Goal: Information Seeking & Learning: Learn about a topic

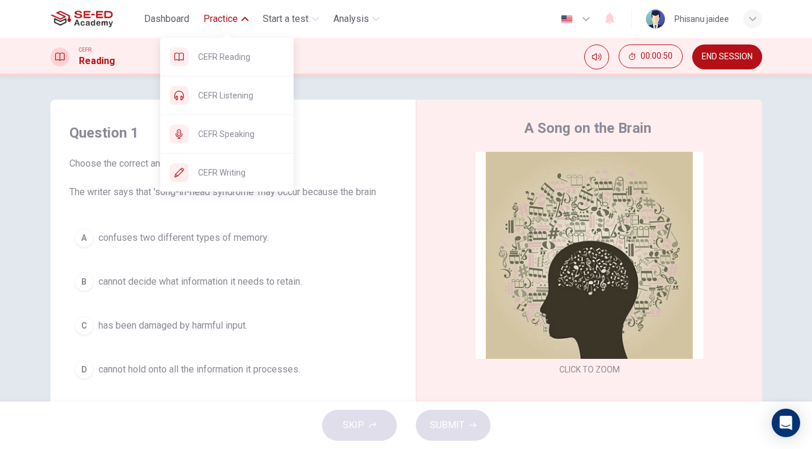
click at [244, 25] on button "Practice" at bounding box center [226, 18] width 55 height 21
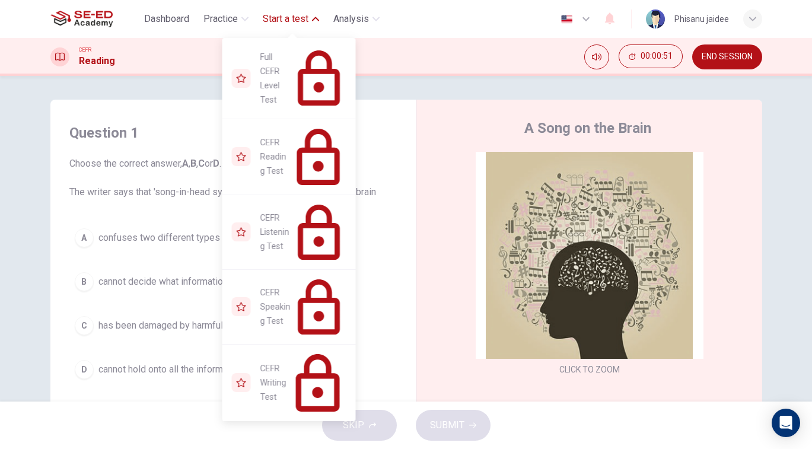
click at [295, 20] on span "Start a test" at bounding box center [286, 19] width 46 height 14
click at [316, 16] on icon "button" at bounding box center [315, 18] width 7 height 7
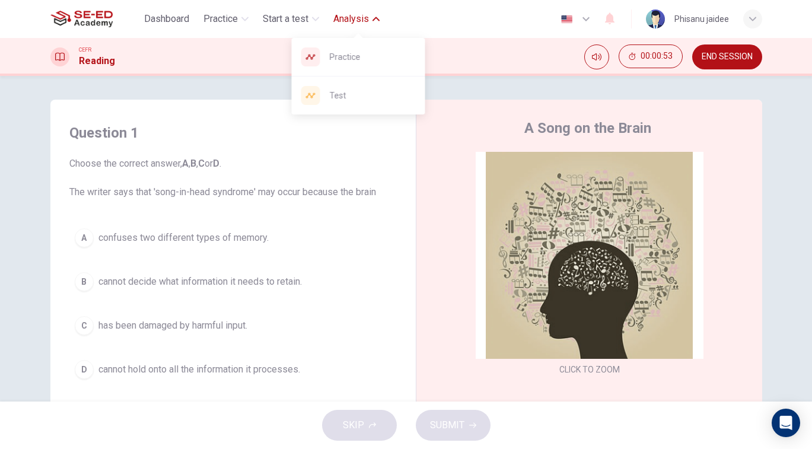
click at [359, 19] on span "Analysis" at bounding box center [351, 19] width 36 height 14
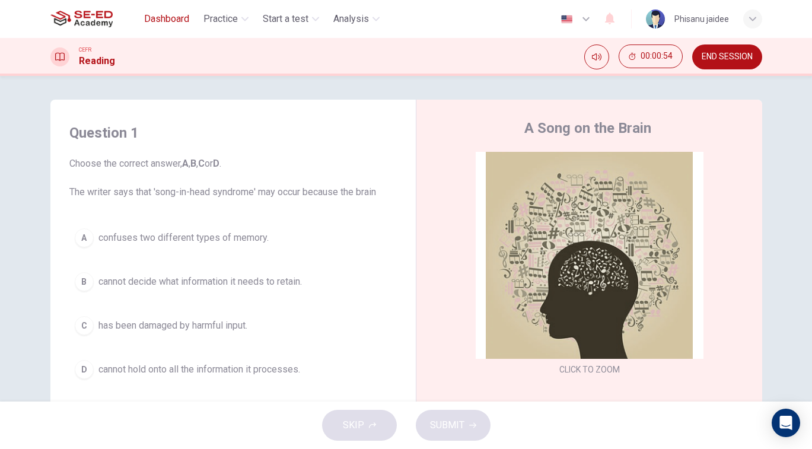
click at [161, 17] on span "Dashboard" at bounding box center [166, 19] width 45 height 14
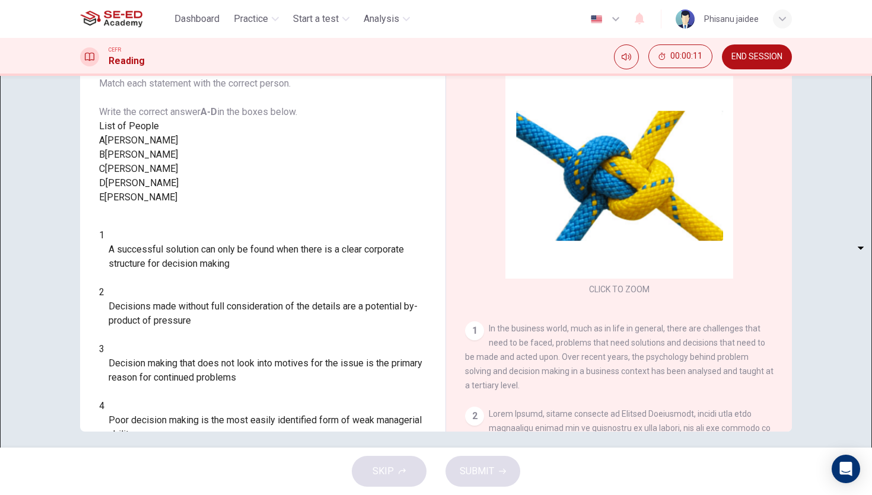
scroll to position [88, 0]
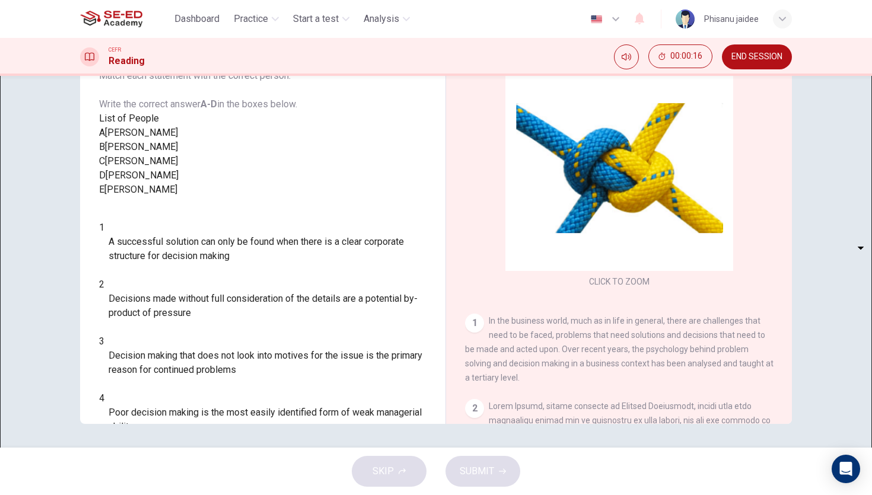
click at [750, 63] on button "END SESSION" at bounding box center [757, 56] width 70 height 25
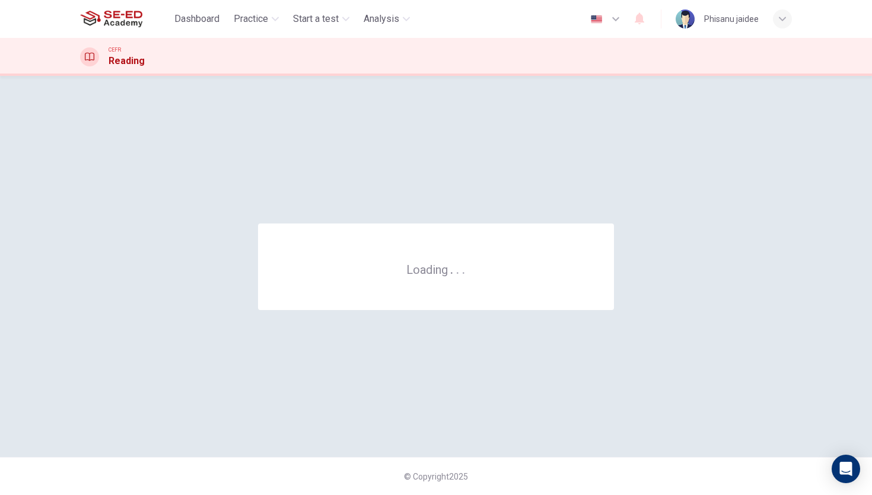
scroll to position [0, 0]
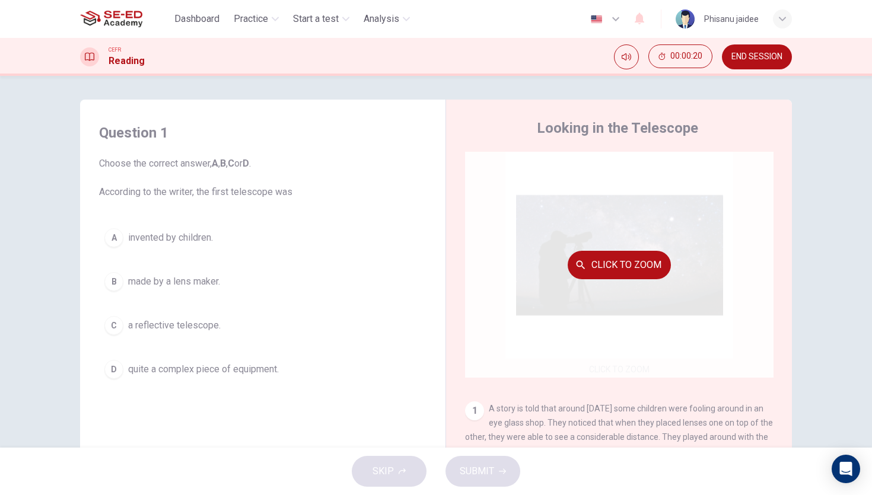
click at [631, 263] on button "Click to Zoom" at bounding box center [619, 265] width 103 height 28
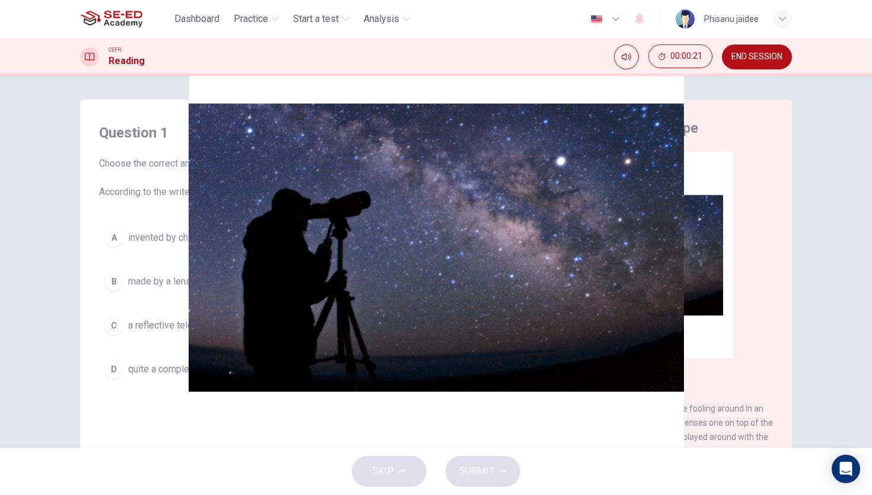
click at [714, 245] on img at bounding box center [436, 247] width 872 height 495
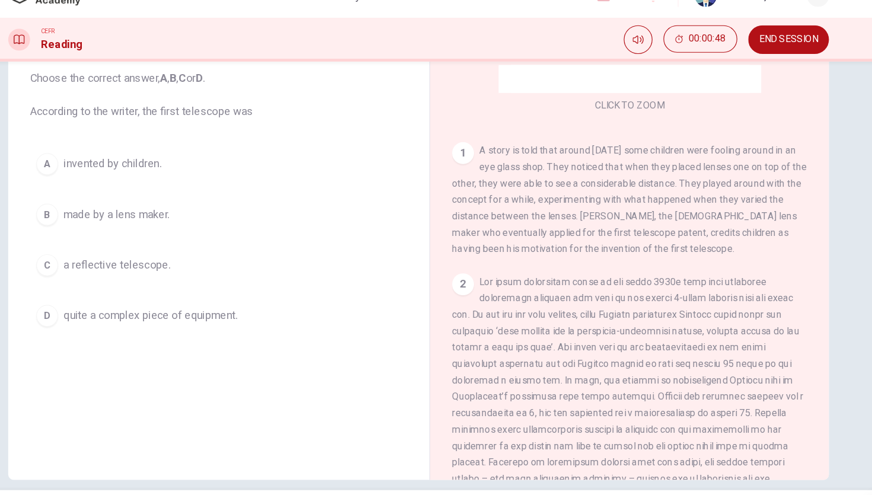
scroll to position [186, 0]
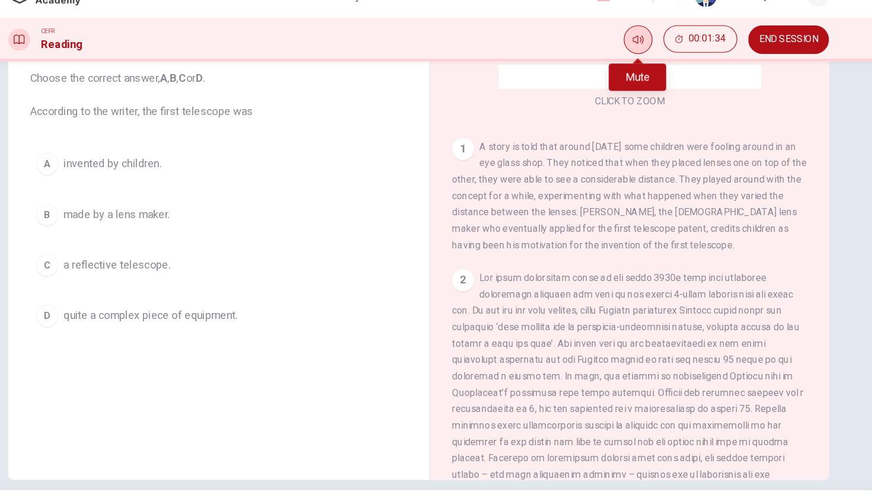
click at [625, 55] on icon "Mute" at bounding box center [626, 56] width 9 height 7
click at [631, 55] on icon "Unmute" at bounding box center [638, 60] width 14 height 11
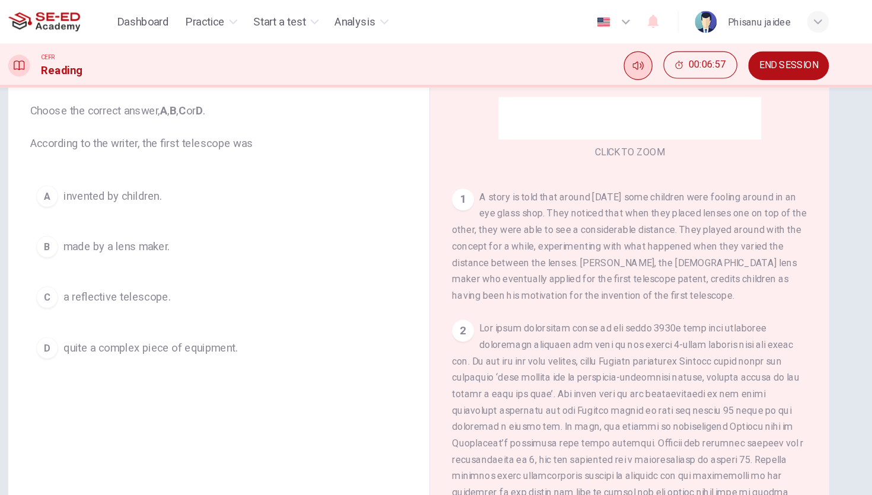
scroll to position [171, 0]
click at [119, 169] on div "A" at bounding box center [113, 170] width 19 height 19
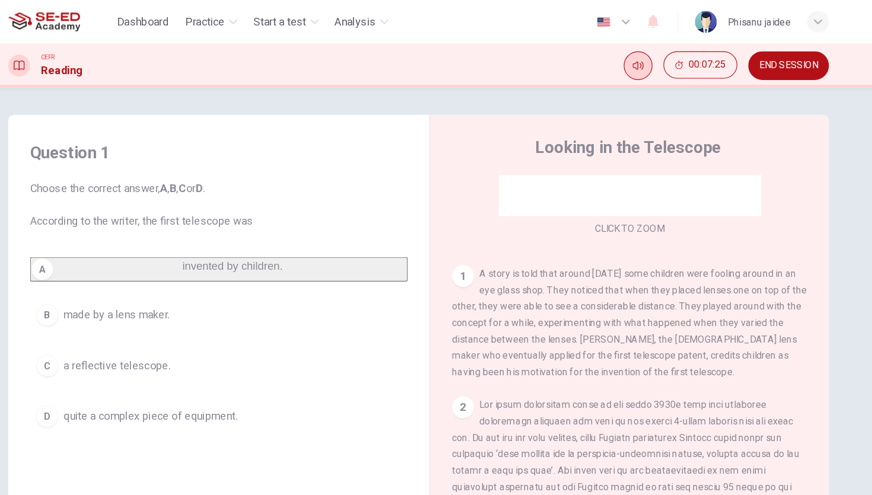
scroll to position [88, 0]
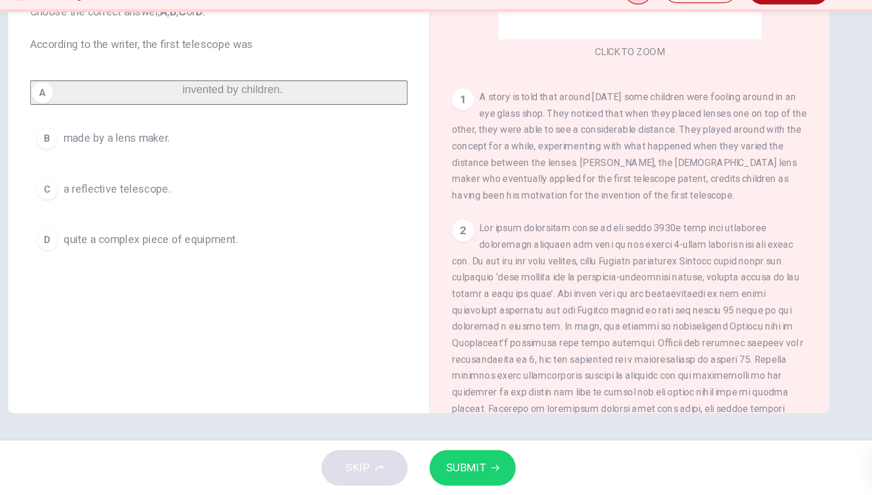
click at [460, 470] on span "SUBMIT" at bounding box center [477, 471] width 34 height 17
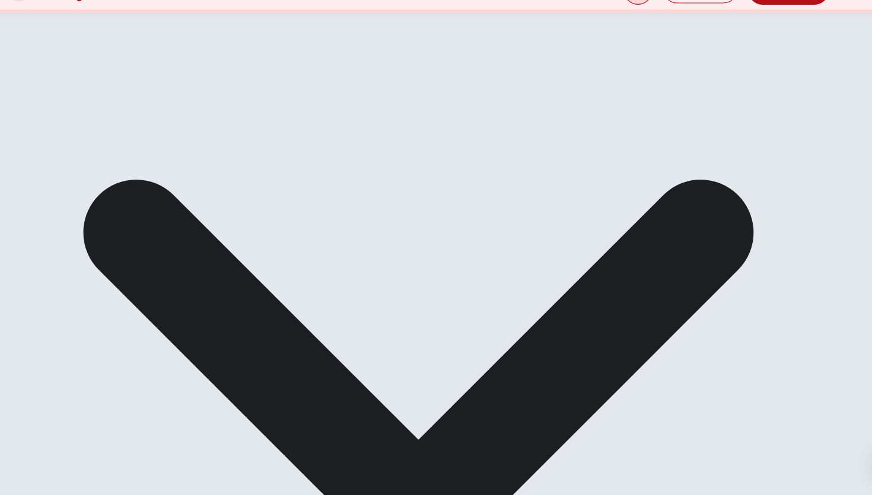
scroll to position [73, 0]
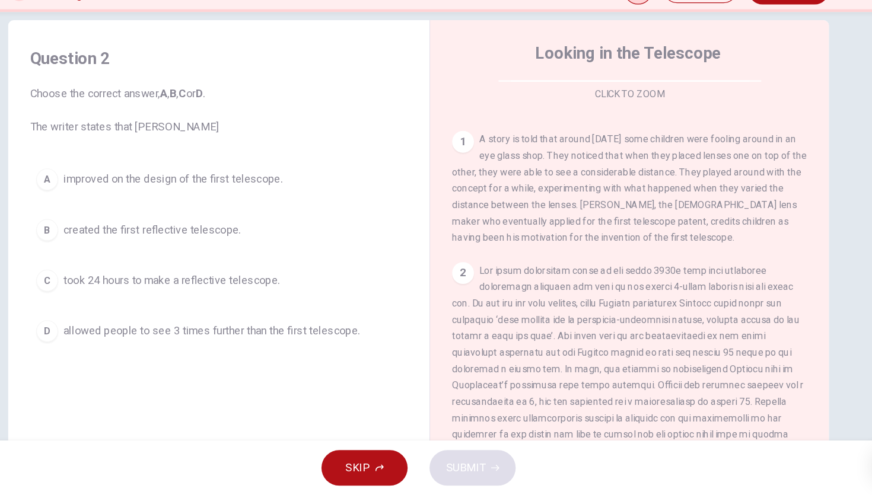
scroll to position [209, 0]
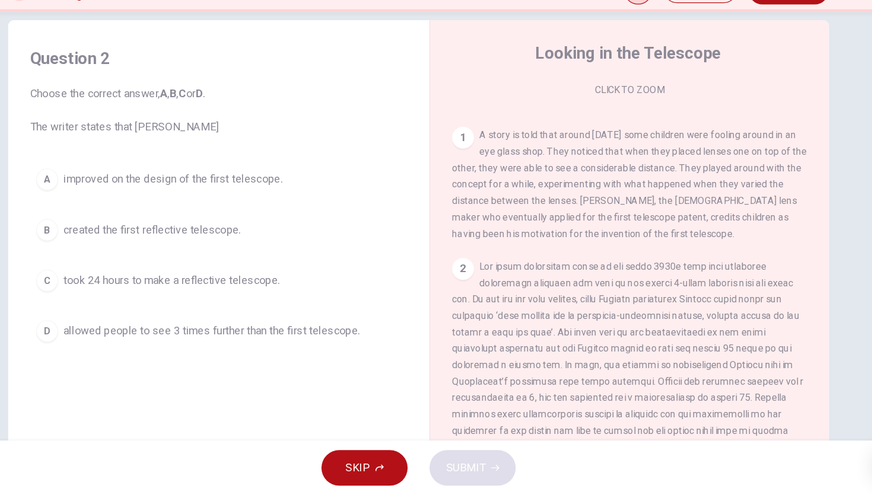
click at [180, 263] on span "created the first reflective telescope." at bounding box center [205, 265] width 154 height 14
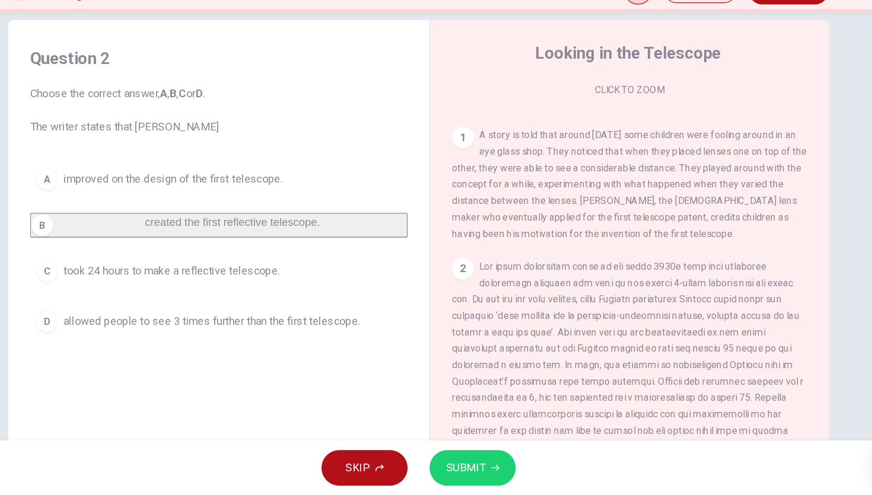
click at [265, 228] on button "A improved on the design of the first telescope." at bounding box center [262, 221] width 327 height 30
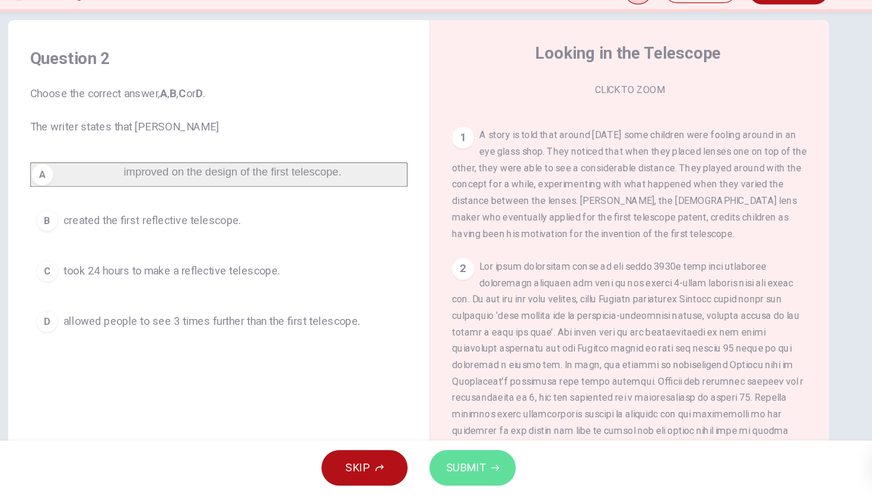
click at [485, 457] on button "SUBMIT" at bounding box center [482, 471] width 75 height 31
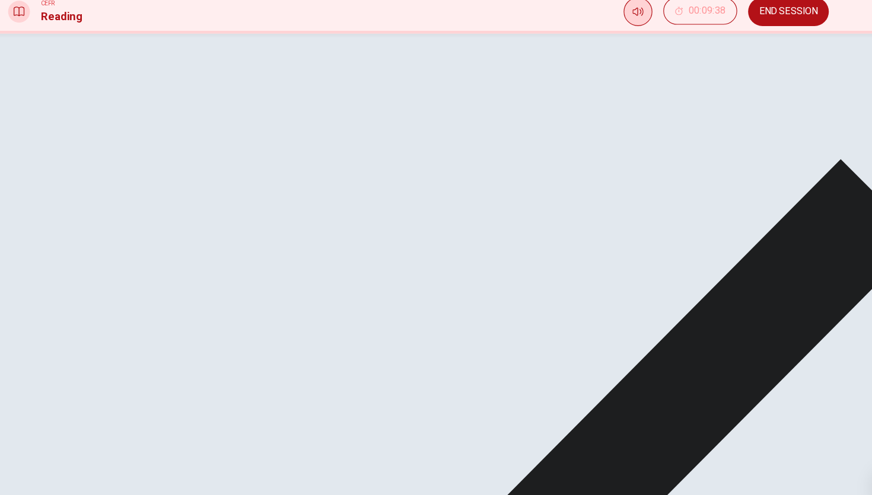
scroll to position [851, 0]
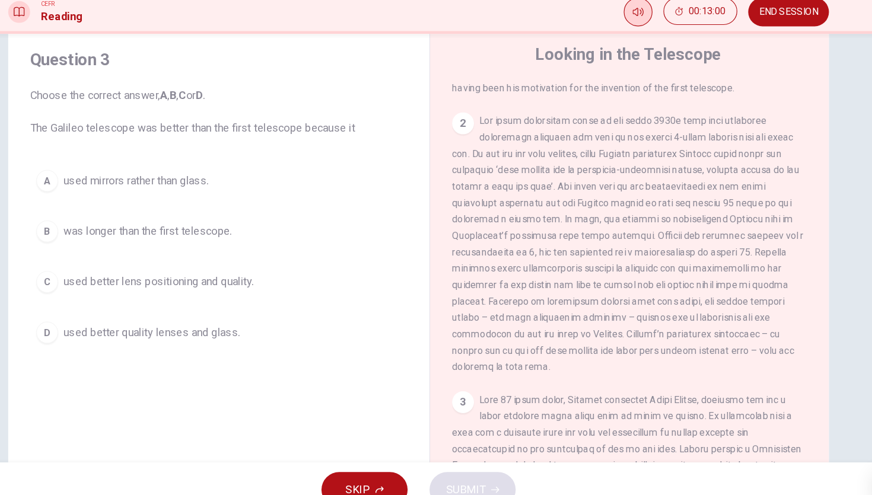
scroll to position [332, 0]
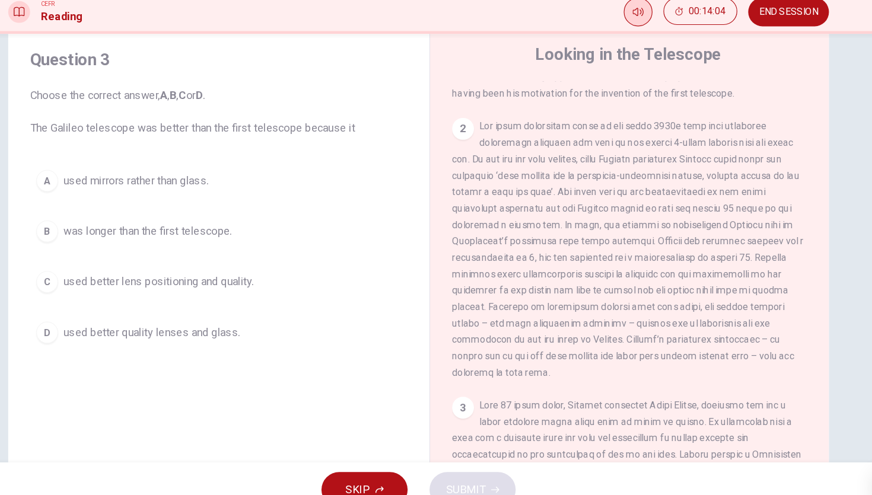
click at [202, 294] on span "used better lens positioning and quality." at bounding box center [210, 291] width 165 height 14
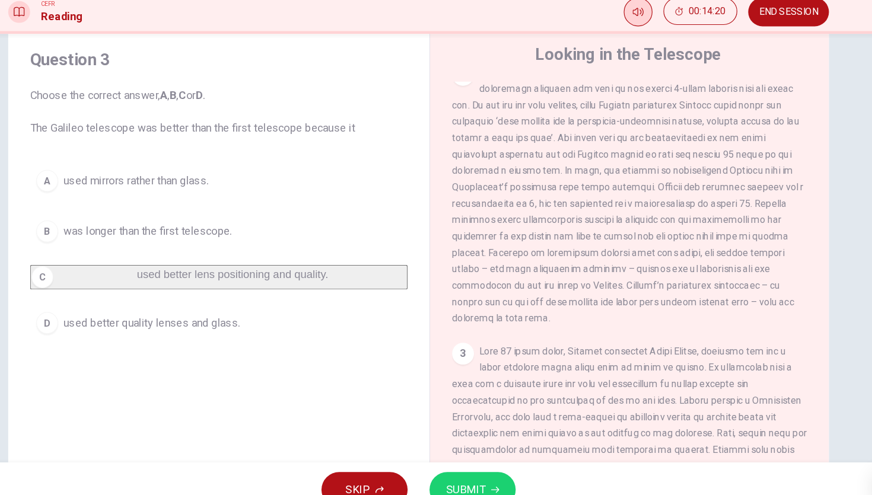
scroll to position [380, 0]
click at [503, 464] on button "SUBMIT" at bounding box center [482, 471] width 75 height 31
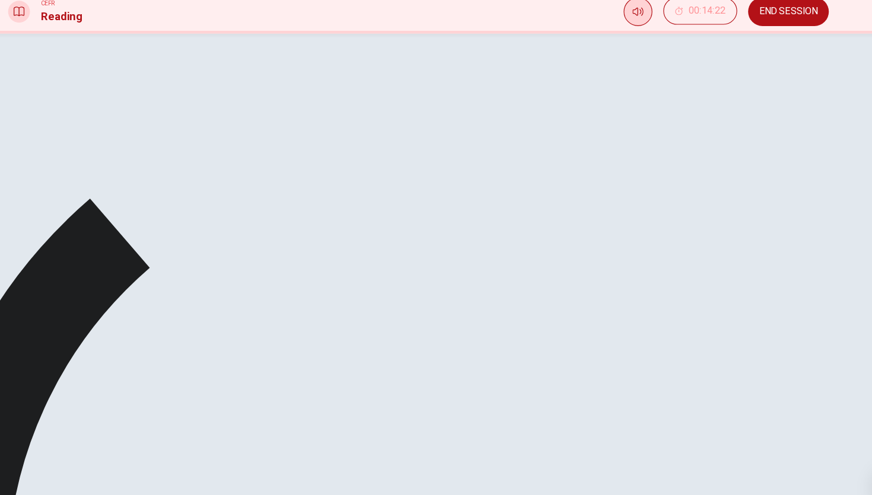
scroll to position [88, 0]
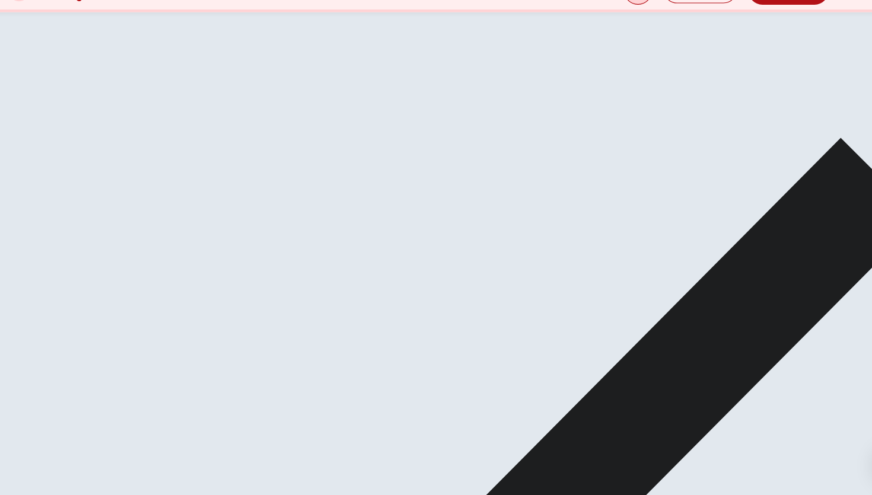
scroll to position [320, 0]
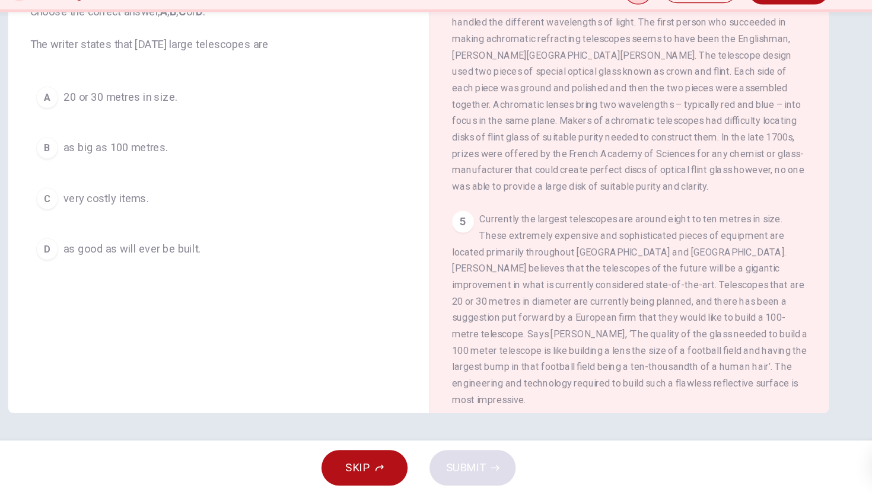
scroll to position [851, 0]
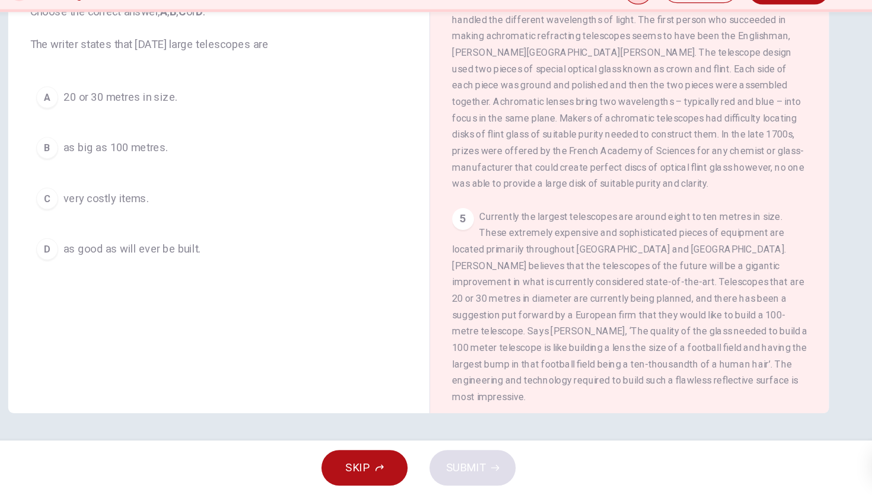
click at [138, 148] on span "20 or 30 metres in size." at bounding box center [177, 150] width 98 height 14
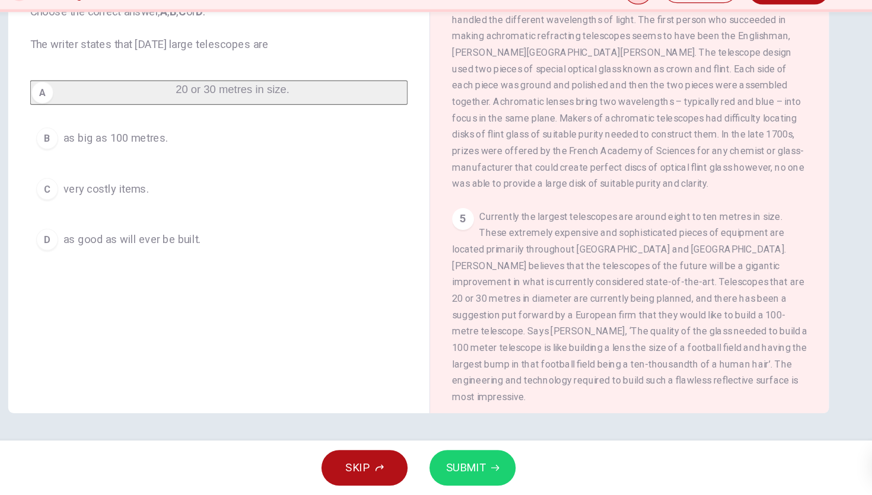
click at [483, 460] on button "SUBMIT" at bounding box center [482, 471] width 75 height 31
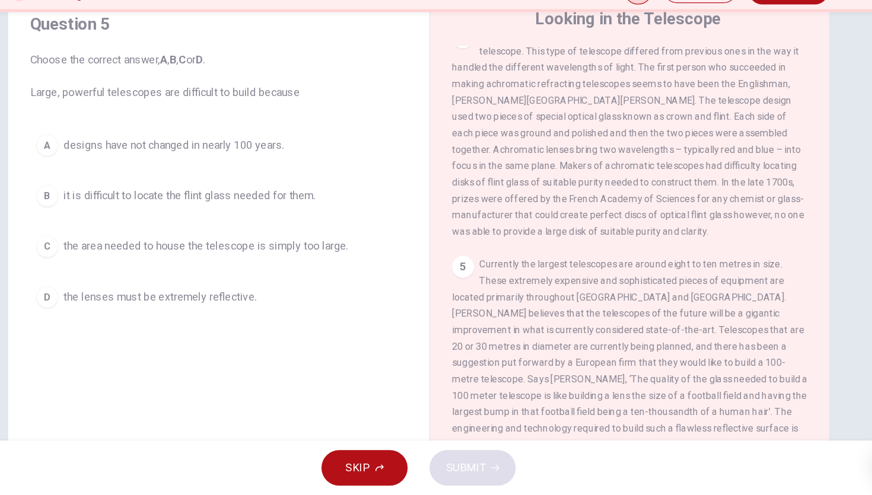
scroll to position [0, 0]
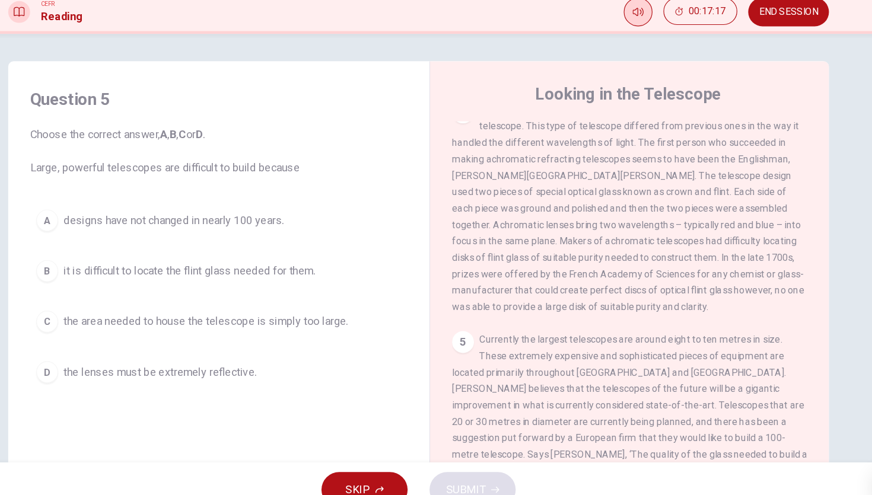
drag, startPoint x: 128, startPoint y: 195, endPoint x: 195, endPoint y: 192, distance: 66.5
click at [195, 192] on span "Choose the correct answer, A , B , C or D . Large, powerful telescopes are diff…" at bounding box center [262, 178] width 327 height 43
click at [242, 193] on span "Choose the correct answer, A , B , C or D . Large, powerful telescopes are diff…" at bounding box center [262, 178] width 327 height 43
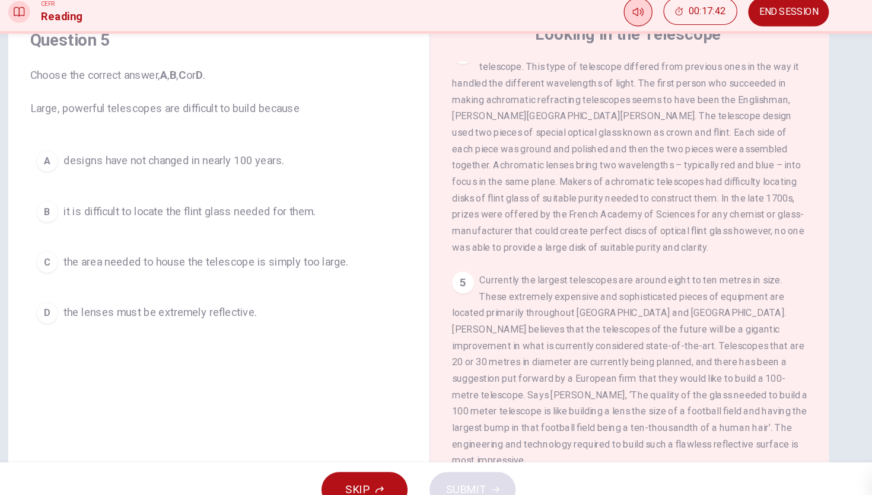
scroll to position [88, 0]
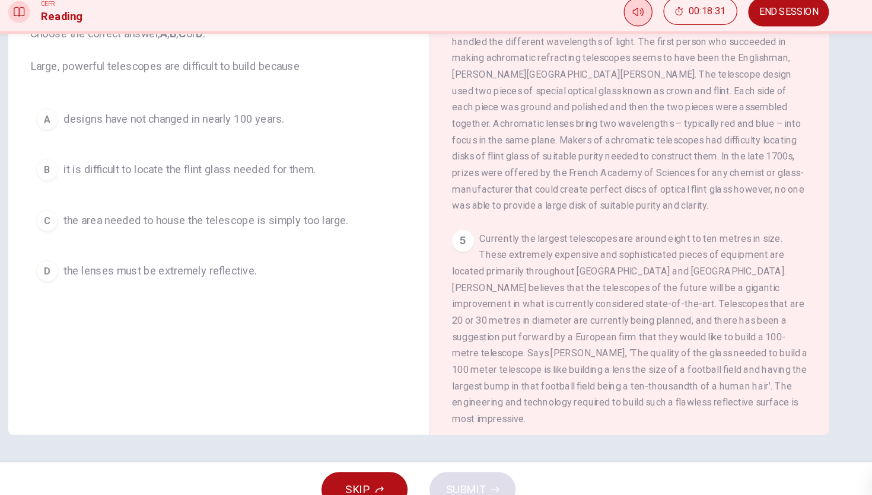
click at [238, 238] on span "the area needed to house the telescope is simply too large." at bounding box center [251, 238] width 247 height 14
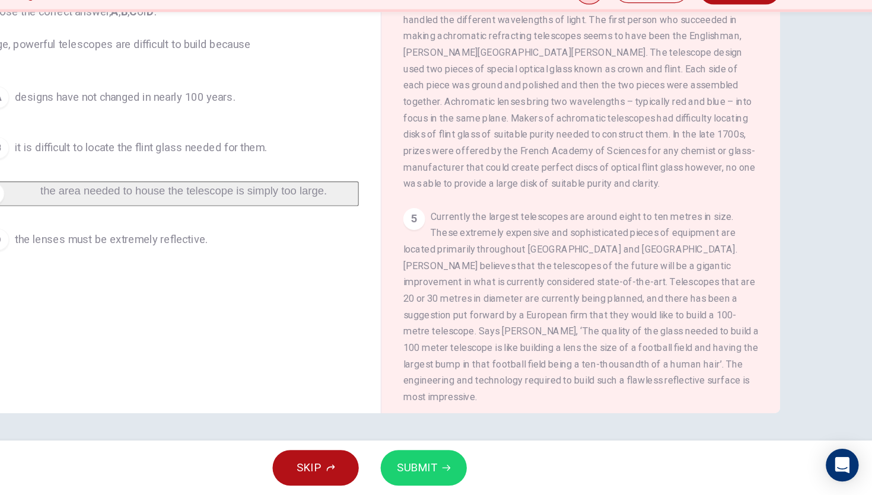
click at [492, 466] on span "SUBMIT" at bounding box center [477, 471] width 34 height 17
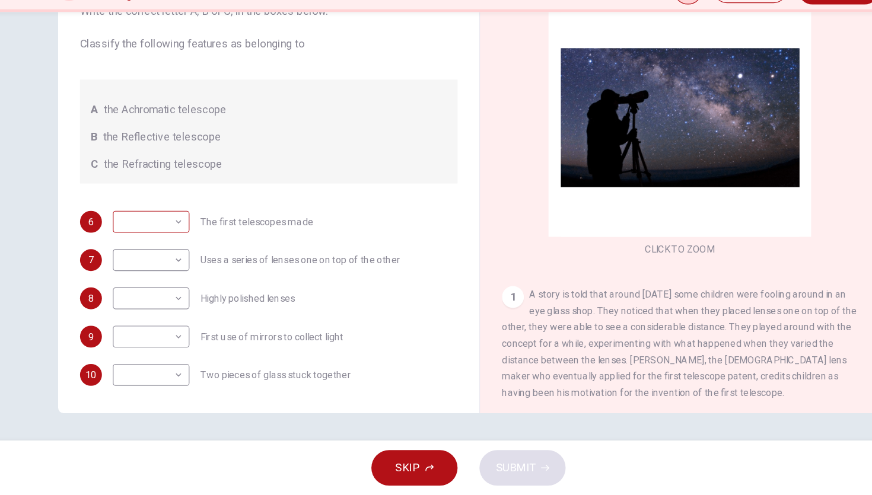
click at [168, 187] on body "This site uses cookies, as explained in our Privacy Policy . If you agree to th…" at bounding box center [436, 247] width 872 height 495
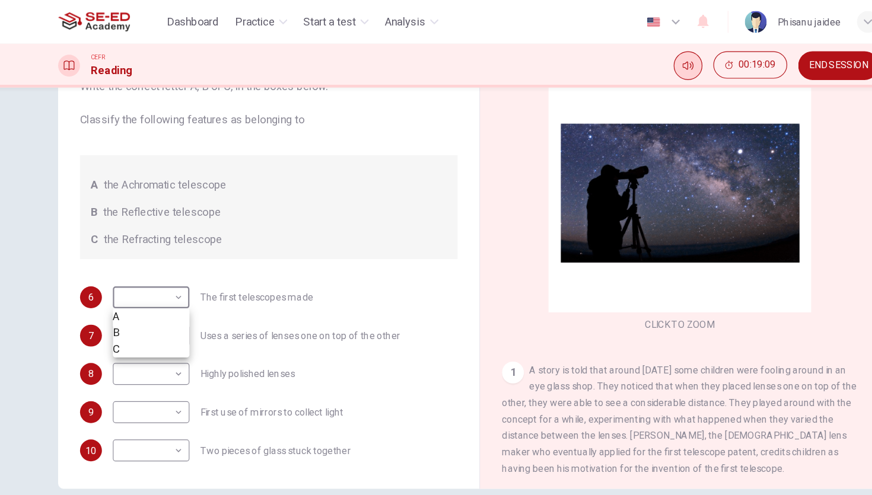
click at [301, 177] on div at bounding box center [436, 247] width 872 height 495
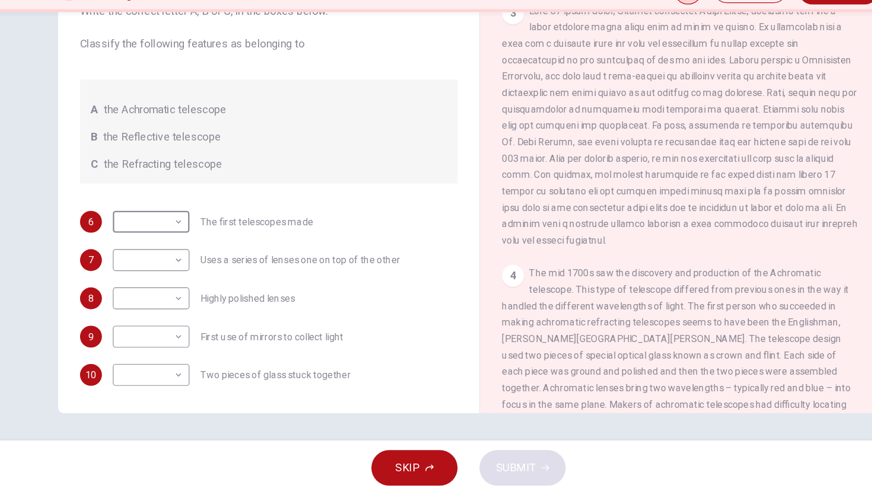
scroll to position [599, 0]
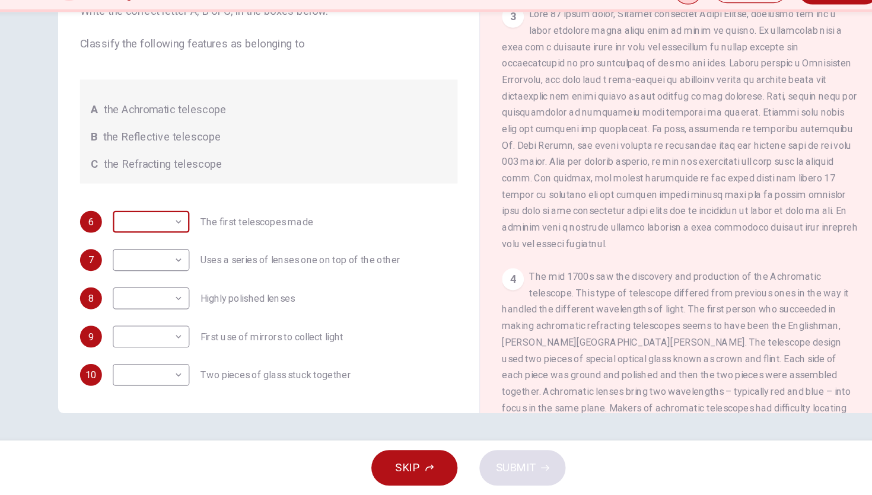
click at [166, 199] on body "This site uses cookies, as explained in our Privacy Policy . If you agree to th…" at bounding box center [436, 247] width 872 height 495
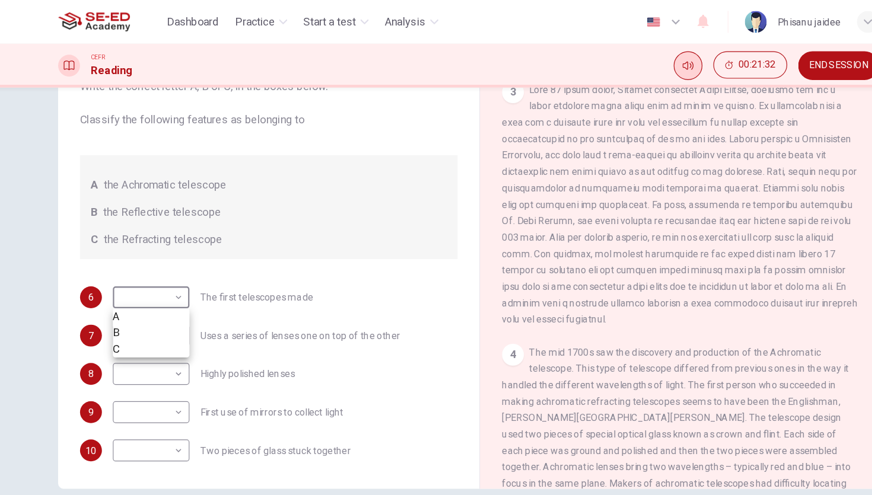
click at [161, 279] on li "A" at bounding box center [161, 275] width 66 height 14
type input "A"
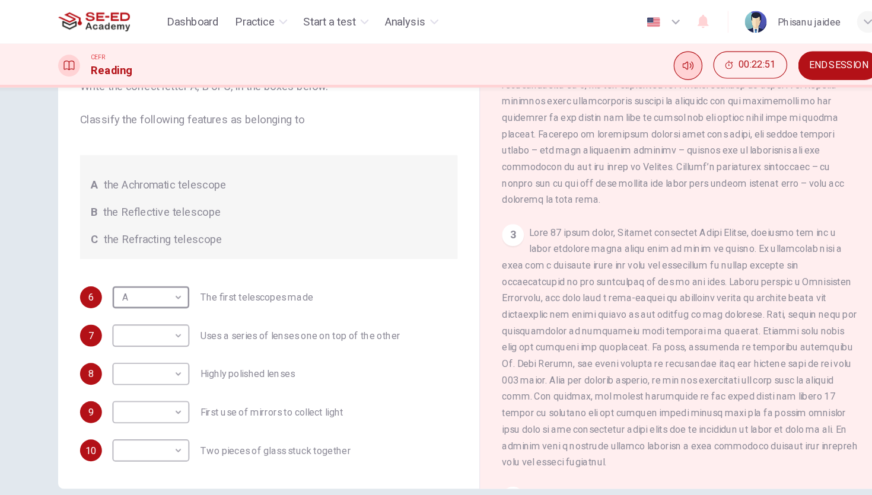
scroll to position [478, 0]
click at [176, 391] on body "This site uses cookies, as explained in our Privacy Policy . If you agree to th…" at bounding box center [436, 247] width 872 height 495
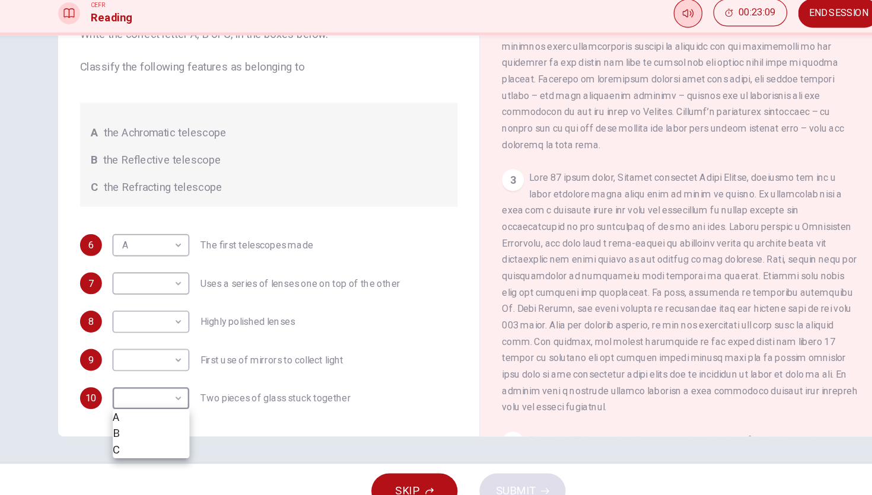
click at [167, 443] on li "C" at bounding box center [161, 436] width 66 height 14
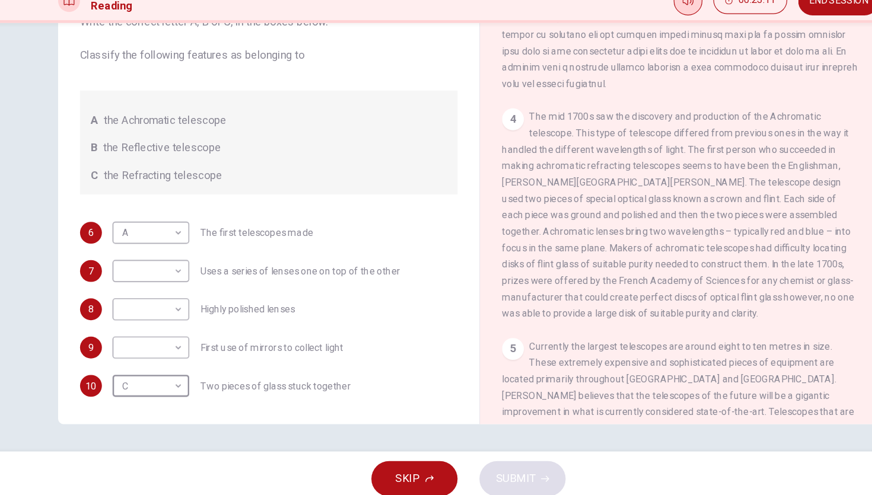
scroll to position [739, 0]
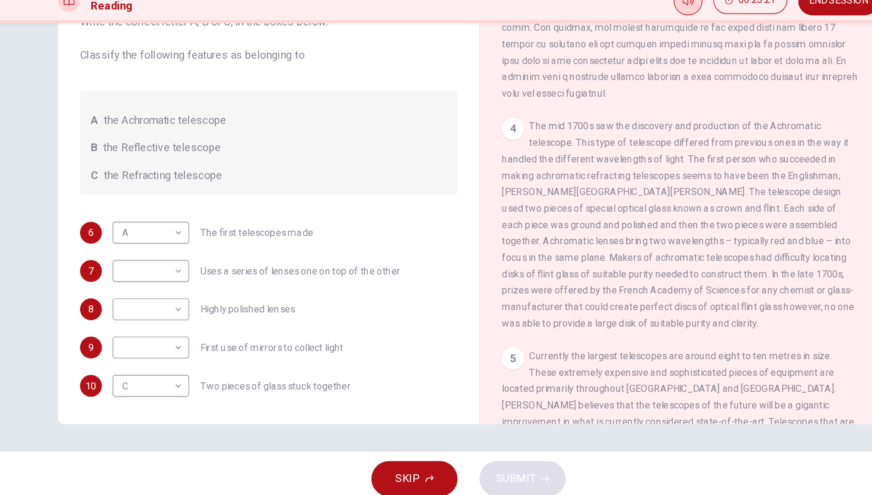
click at [549, 176] on span "The mid 1700s saw the discovery and production of the Achromatic telescope. Thi…" at bounding box center [617, 251] width 305 height 180
click at [171, 338] on body "This site uses cookies, as explained in our Privacy Policy . If you agree to th…" at bounding box center [436, 247] width 872 height 495
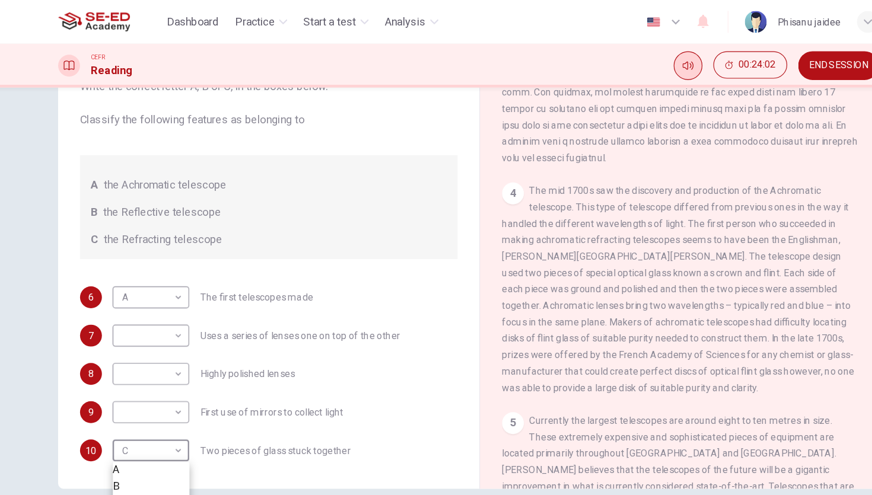
click at [164, 409] on li "A" at bounding box center [161, 407] width 66 height 14
type input "A"
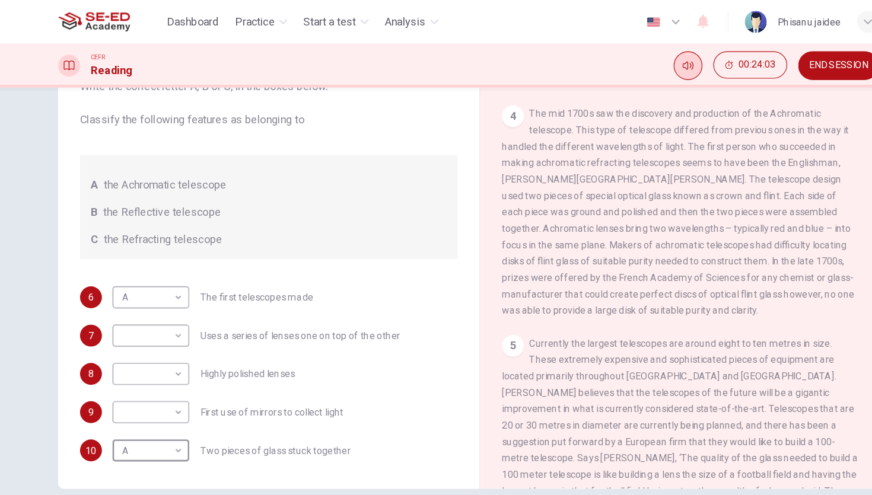
scroll to position [809, 0]
click at [667, 151] on span "The mid 1700s saw the discovery and production of the Achromatic telescope. Thi…" at bounding box center [617, 181] width 305 height 180
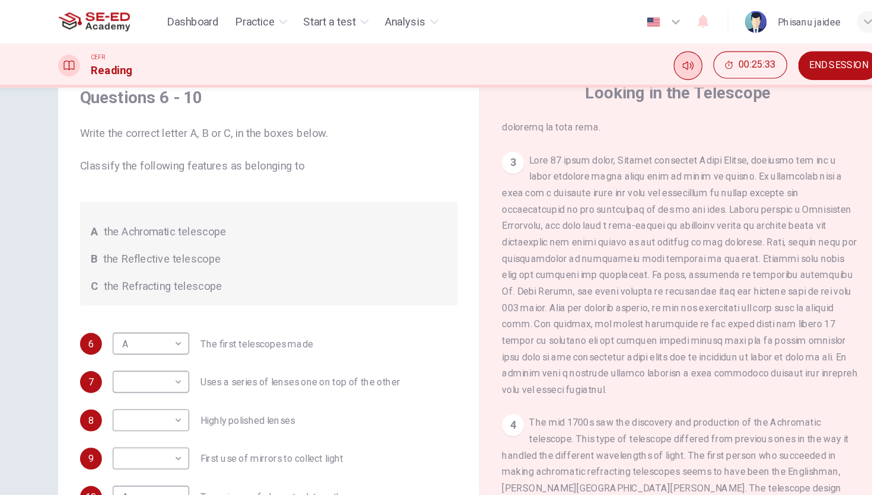
scroll to position [88, 0]
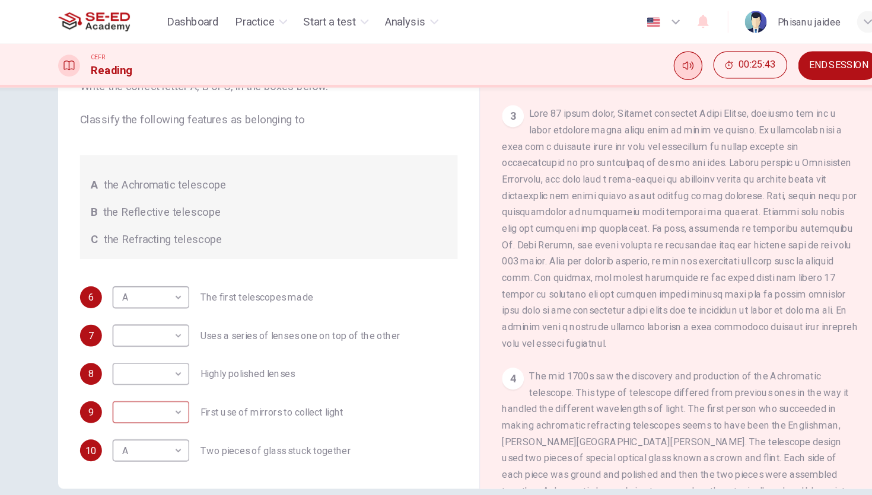
click at [174, 361] on body "This site uses cookies, as explained in our Privacy Policy . If you agree to th…" at bounding box center [436, 247] width 872 height 495
click at [171, 381] on li "A" at bounding box center [161, 374] width 66 height 14
click at [170, 363] on body "This site uses cookies, as explained in our Privacy Policy . If you agree to th…" at bounding box center [436, 247] width 872 height 495
click at [160, 392] on li "B" at bounding box center [161, 388] width 66 height 14
type input "B"
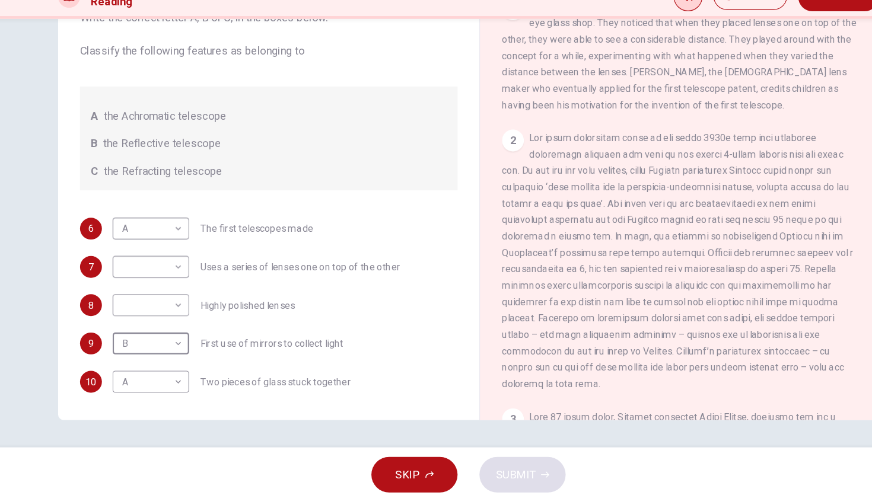
scroll to position [251, 0]
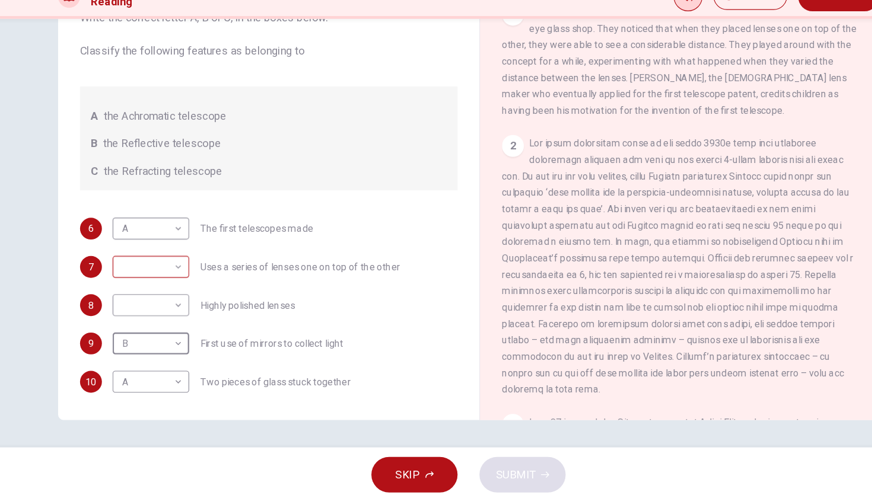
click at [177, 228] on body "This site uses cookies, as explained in our Privacy Policy . If you agree to th…" at bounding box center [436, 247] width 872 height 495
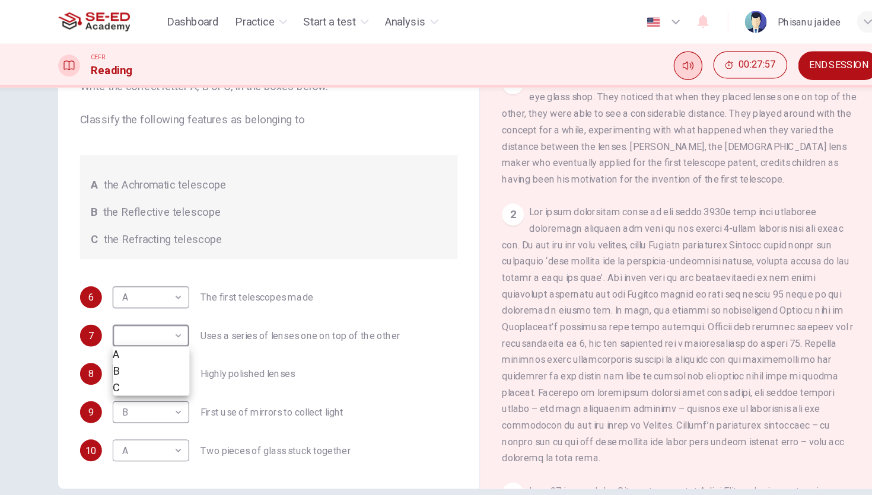
click at [164, 342] on li "C" at bounding box center [161, 336] width 66 height 14
type input "C"
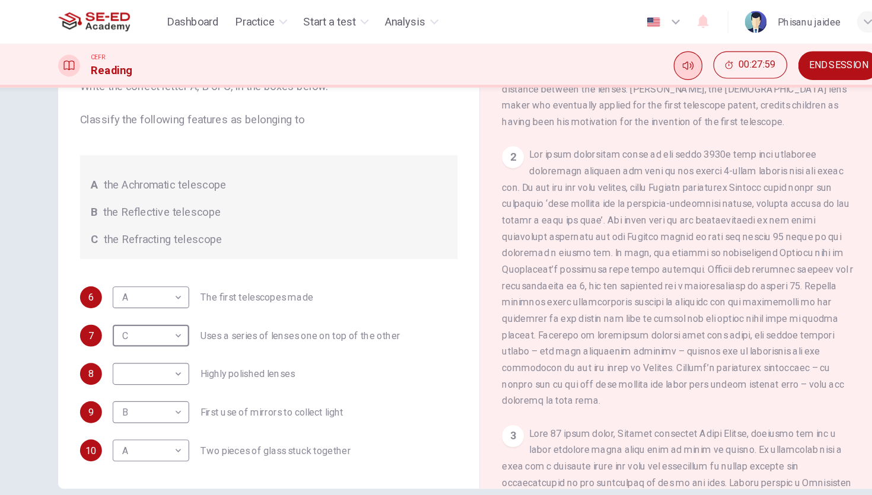
scroll to position [303, 0]
click at [170, 328] on body "This site uses cookies, as explained in our Privacy Policy . If you agree to th…" at bounding box center [436, 247] width 872 height 495
click at [162, 377] on li "C" at bounding box center [161, 369] width 66 height 14
type input "C"
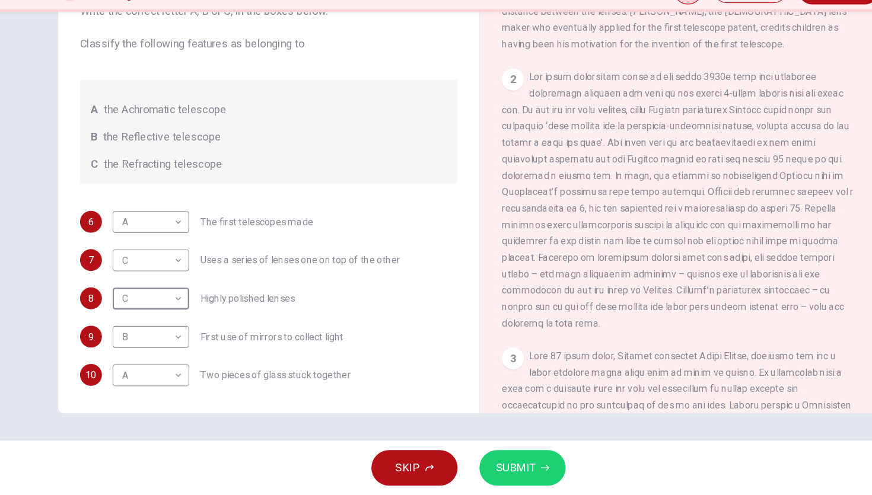
click at [483, 470] on span "SUBMIT" at bounding box center [477, 471] width 34 height 17
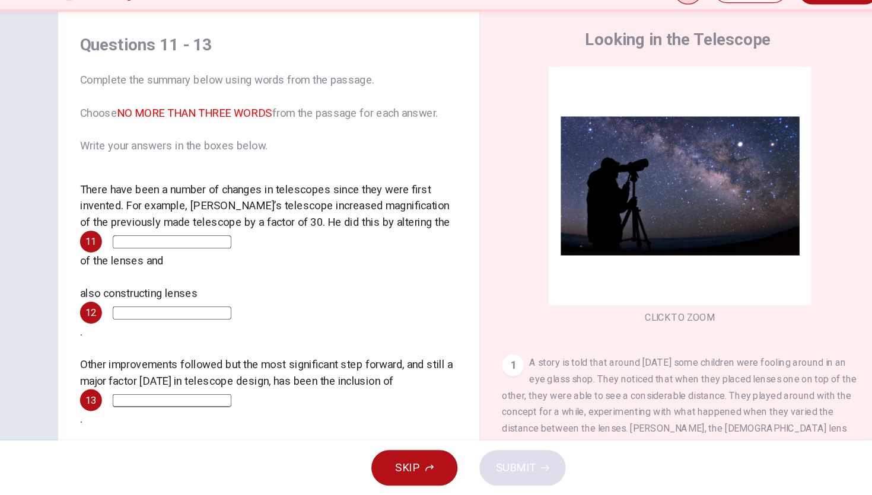
scroll to position [0, 0]
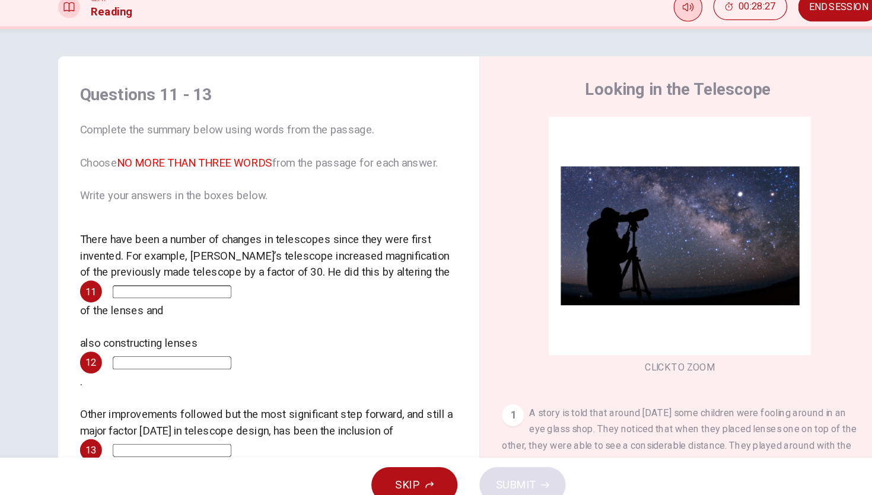
click at [220, 300] on input at bounding box center [179, 303] width 103 height 11
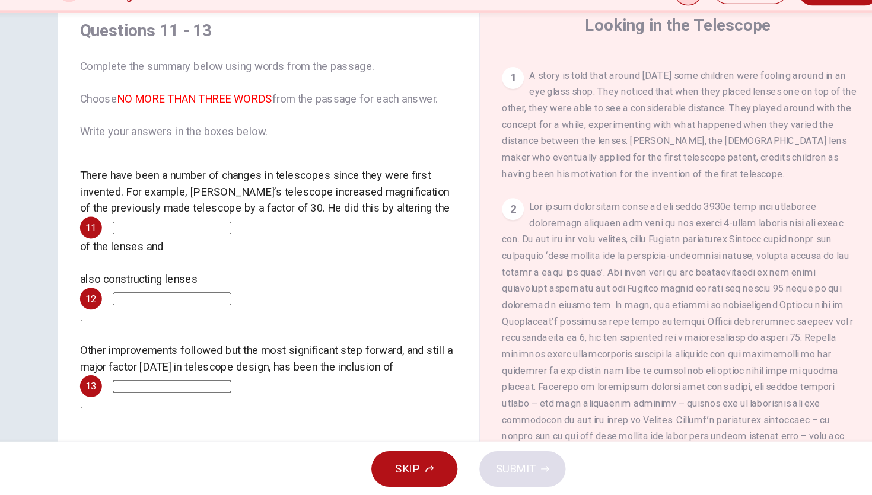
scroll to position [262, 0]
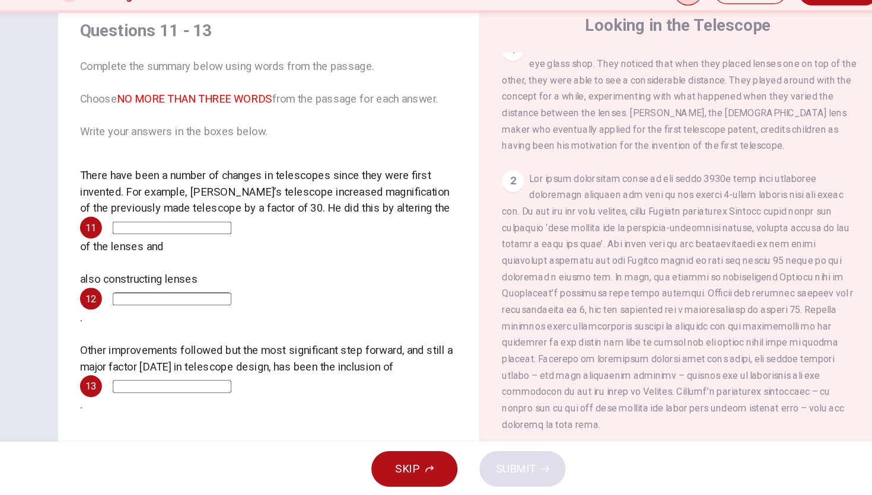
click at [374, 473] on span "SKIP" at bounding box center [383, 471] width 21 height 17
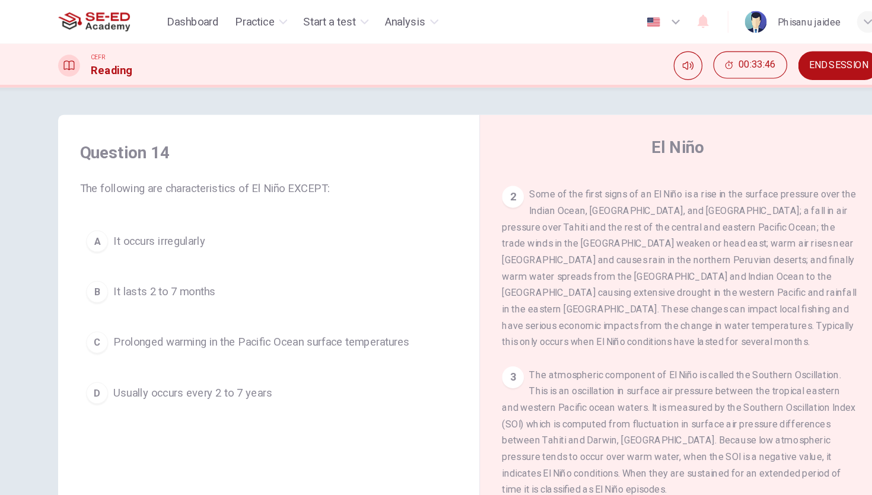
scroll to position [91, 0]
drag, startPoint x: 176, startPoint y: 163, endPoint x: 234, endPoint y: 164, distance: 58.7
click at [234, 164] on span "The following are characteristics of El Niño EXCEPT:" at bounding box center [262, 164] width 327 height 14
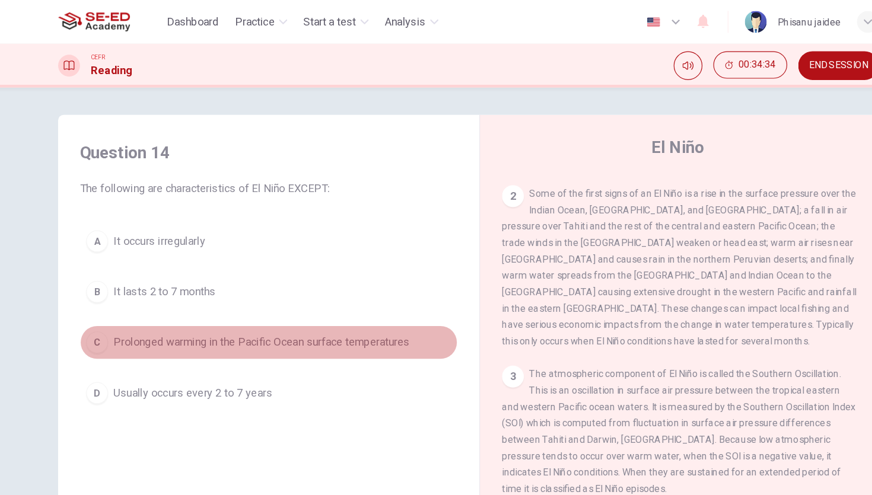
click at [207, 300] on span "Prolonged warming in the Pacific Ocean surface temperatures" at bounding box center [256, 297] width 257 height 14
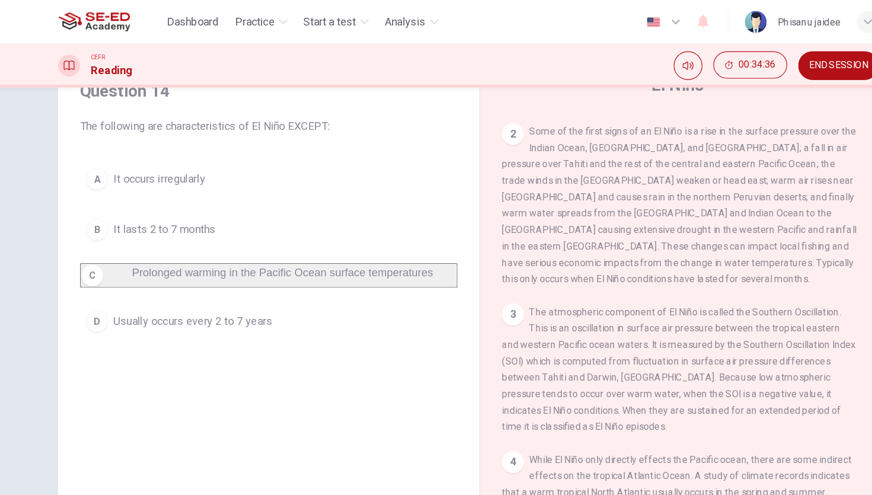
scroll to position [88, 0]
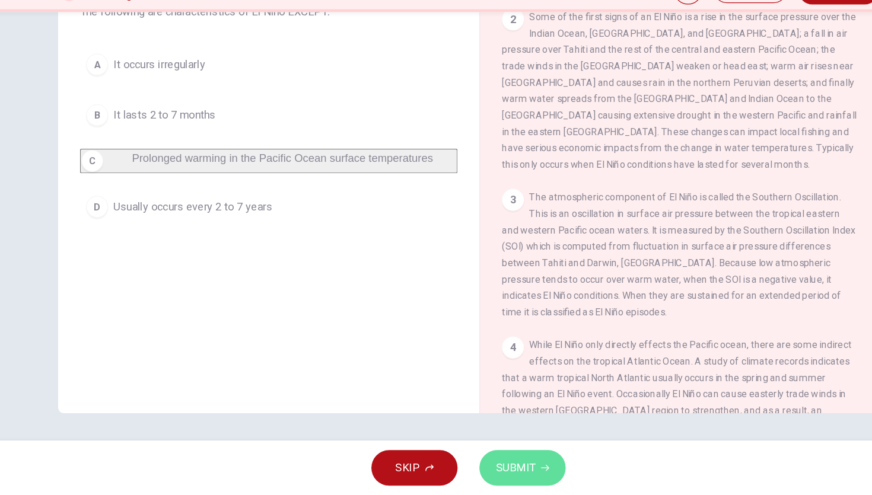
click at [467, 464] on span "SUBMIT" at bounding box center [477, 471] width 34 height 17
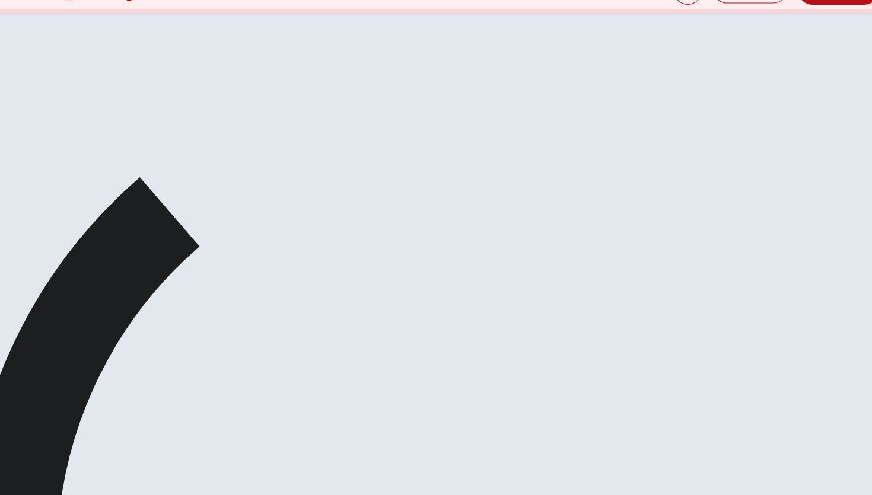
scroll to position [68, 0]
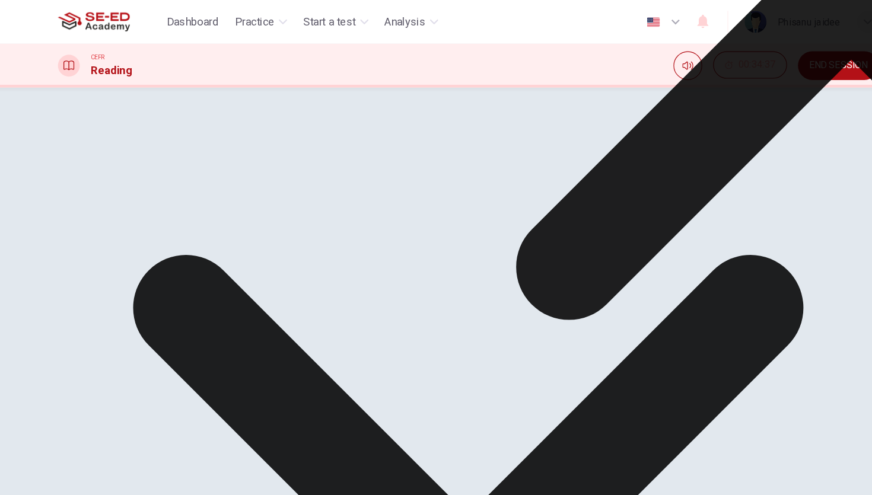
scroll to position [28, 0]
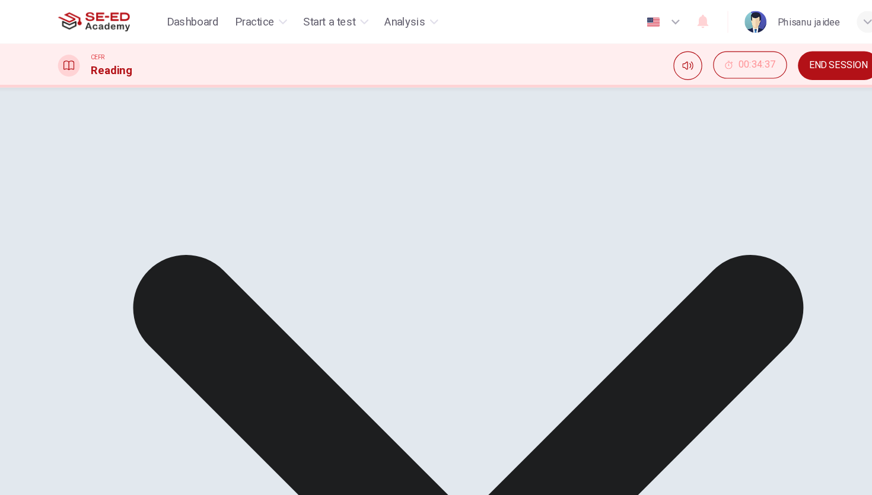
scroll to position [88, 0]
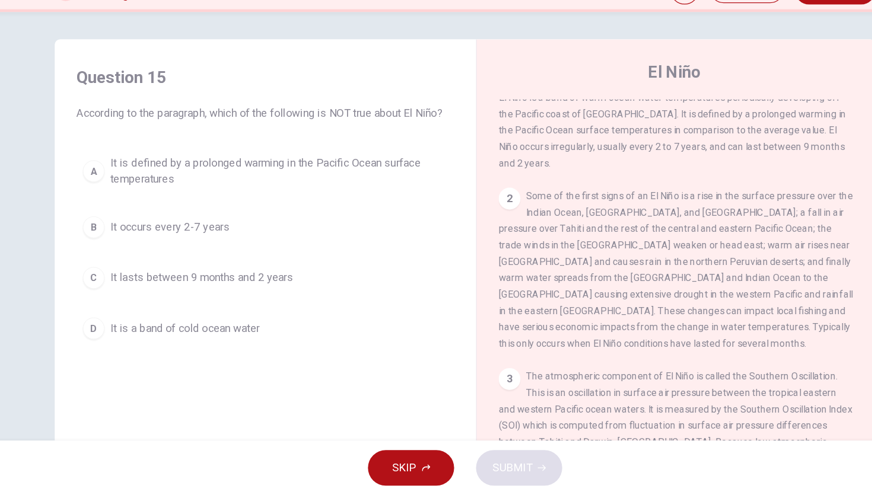
scroll to position [0, 0]
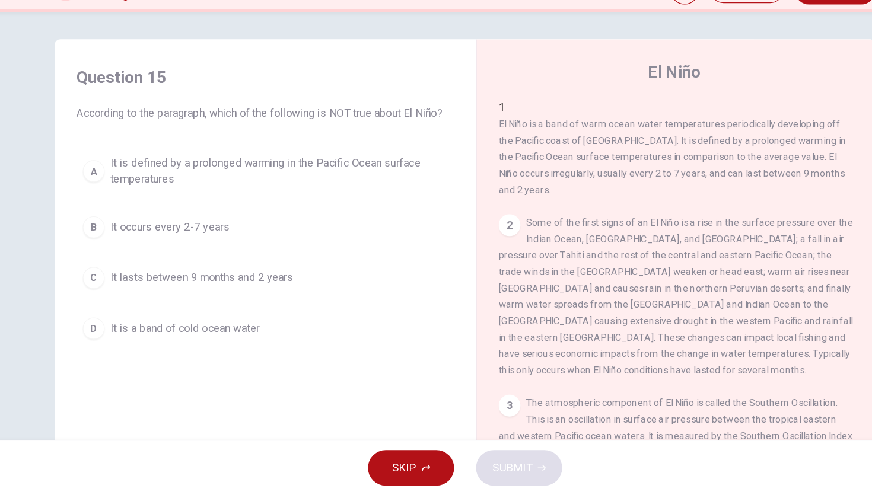
click at [255, 359] on button "D It is a band of cold ocean water" at bounding box center [262, 351] width 327 height 30
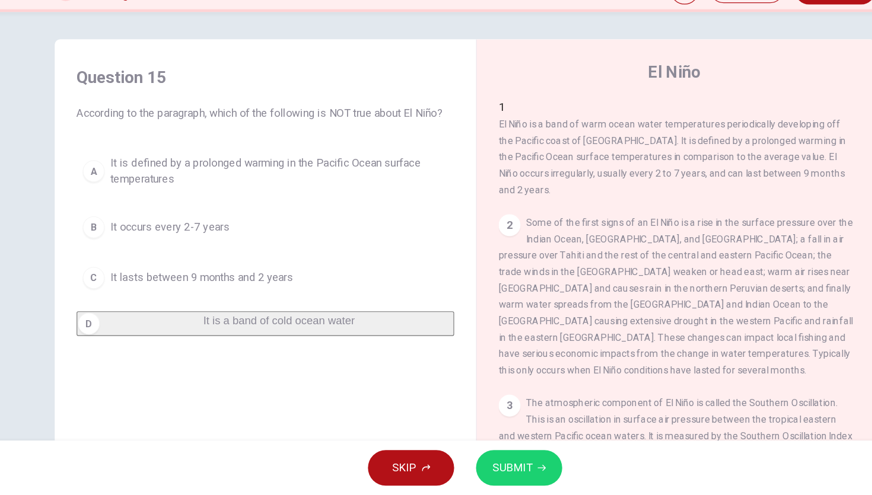
click at [496, 465] on button "SUBMIT" at bounding box center [482, 471] width 75 height 31
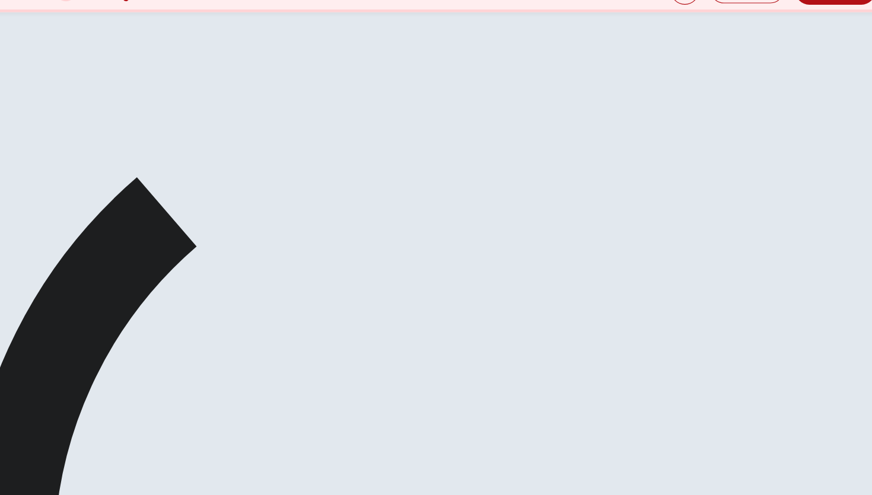
scroll to position [37, 0]
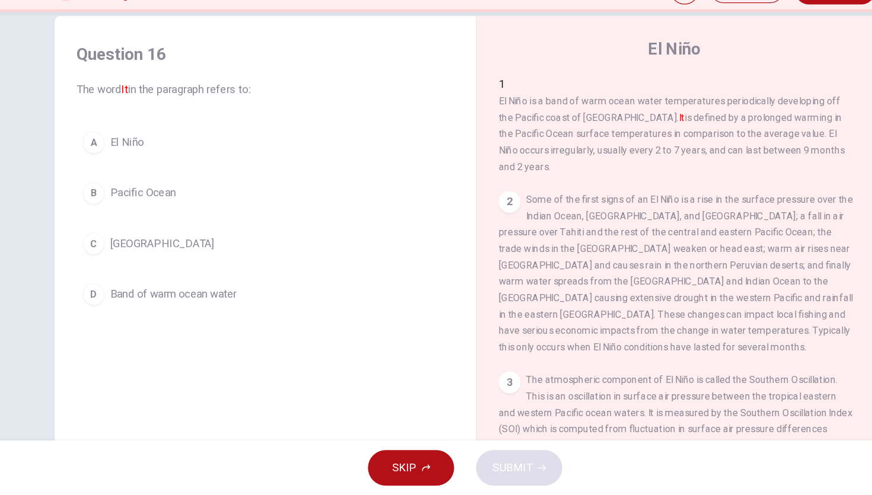
scroll to position [14, 0]
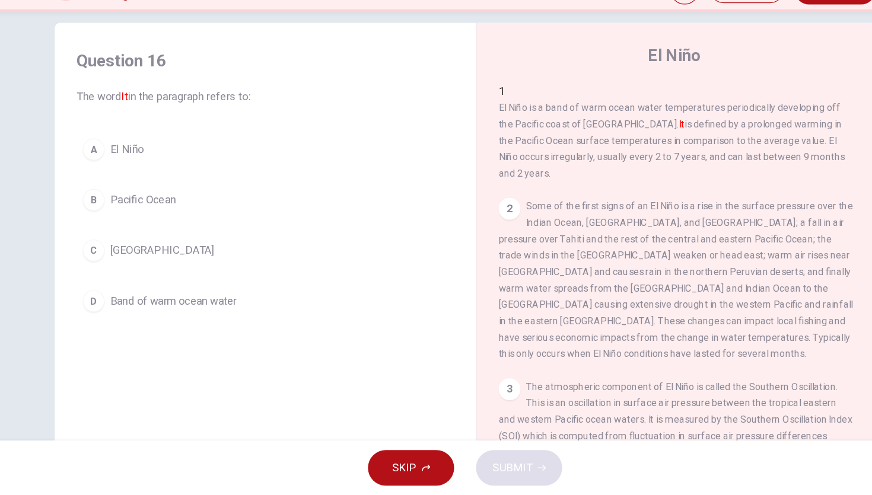
click at [136, 198] on span "El Niño" at bounding box center [142, 195] width 29 height 14
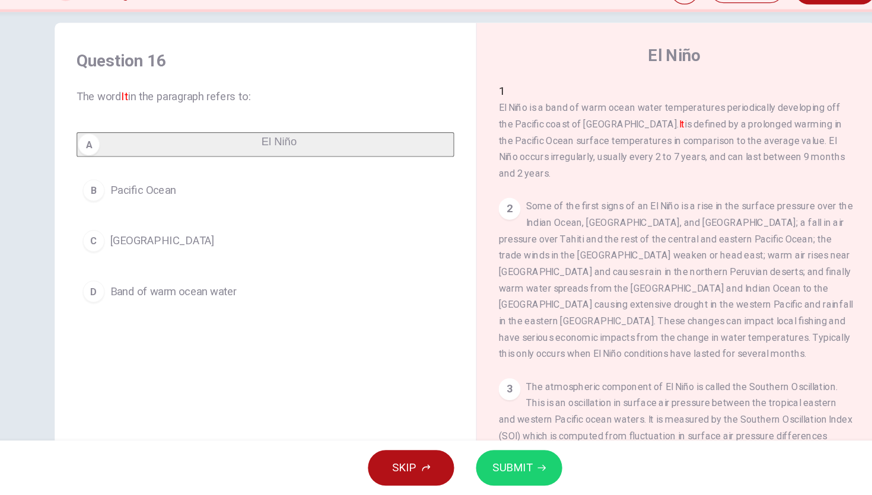
click at [490, 468] on span "SUBMIT" at bounding box center [477, 471] width 34 height 17
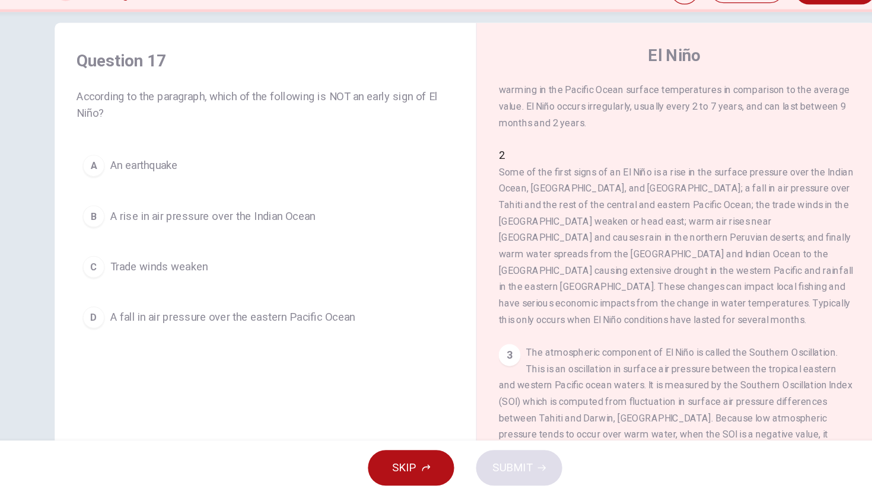
scroll to position [34, 0]
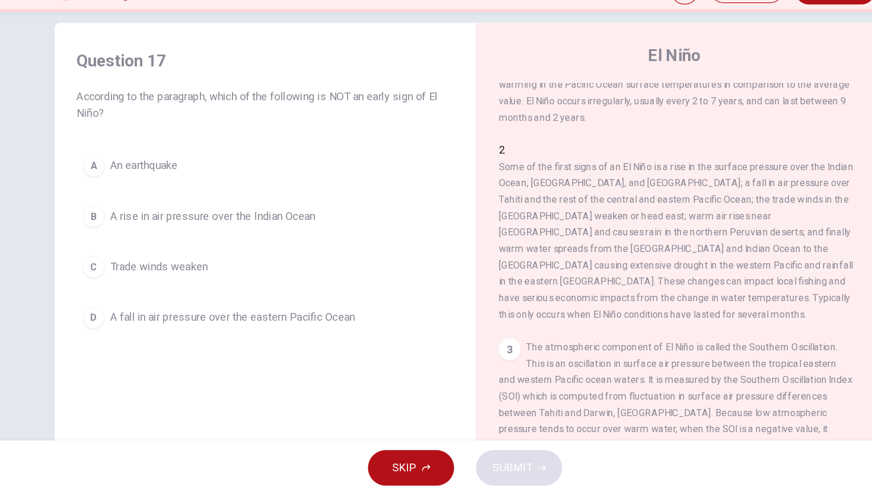
click at [155, 211] on span "An earthquake" at bounding box center [157, 209] width 59 height 14
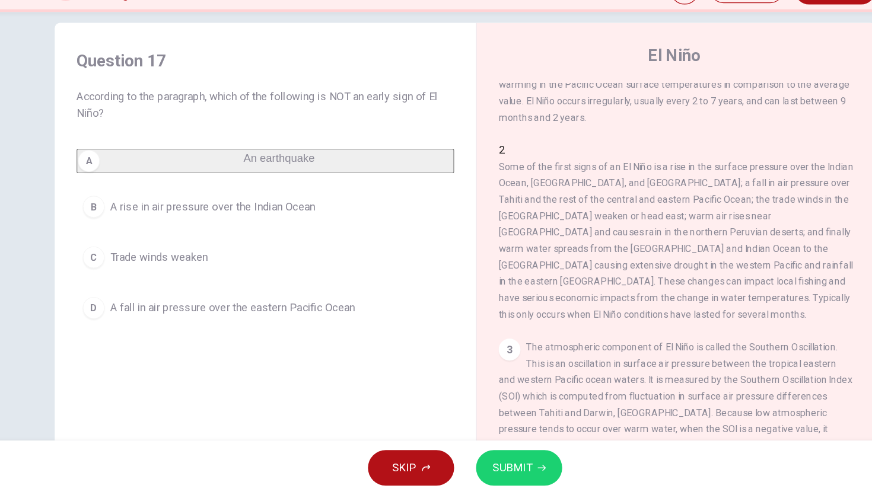
click at [472, 462] on button "SUBMIT" at bounding box center [482, 471] width 75 height 31
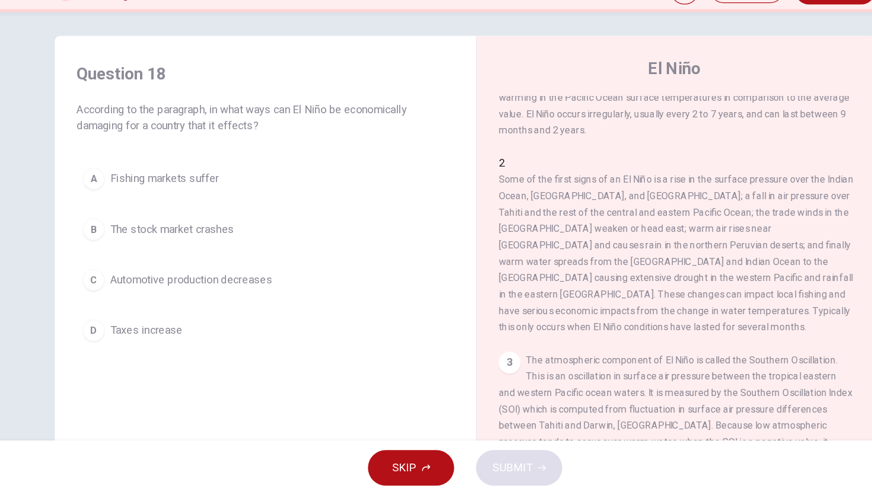
scroll to position [0, 0]
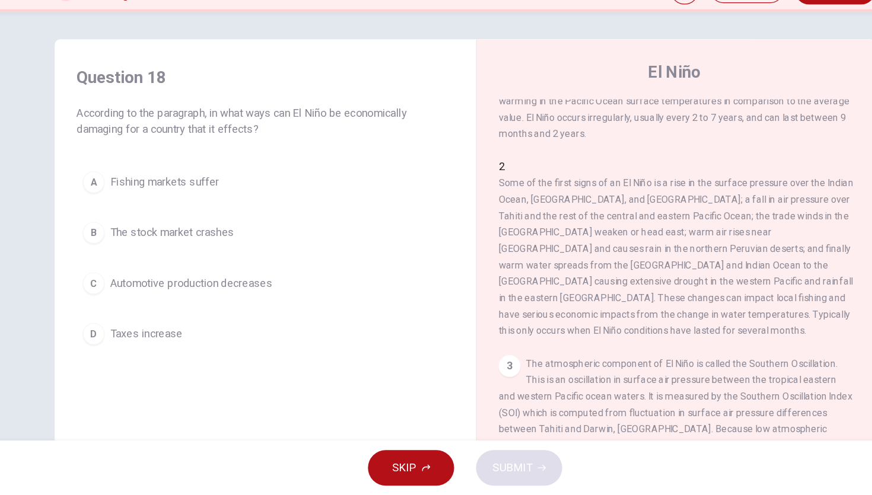
click at [184, 233] on button "A Fishing markets suffer" at bounding box center [262, 224] width 327 height 30
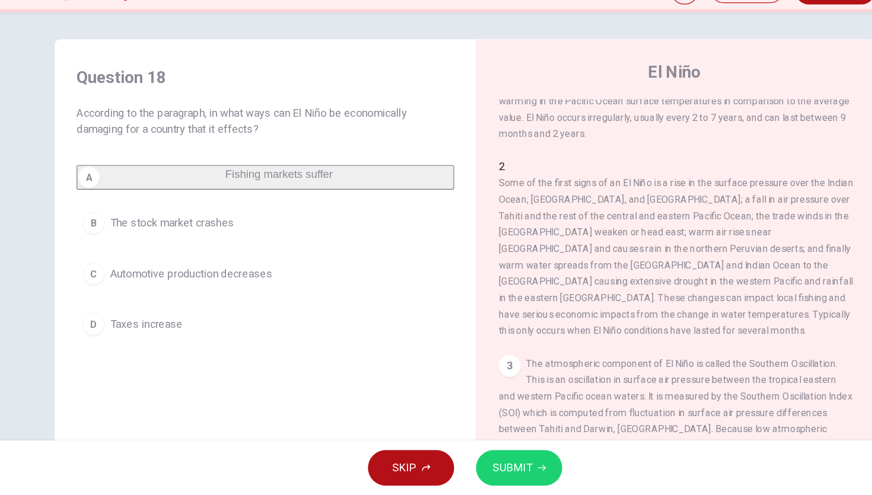
click at [499, 469] on icon "button" at bounding box center [502, 471] width 7 height 7
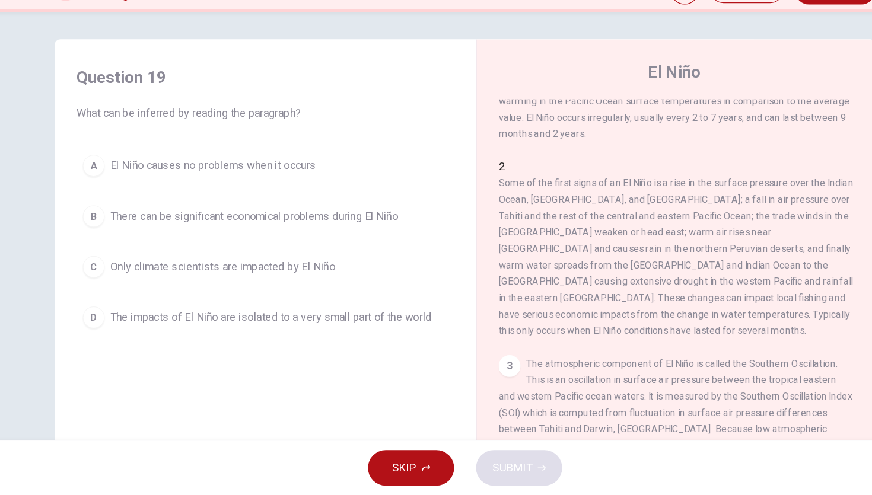
click at [317, 253] on span "There can be significant economical problems during El Niño" at bounding box center [253, 253] width 250 height 14
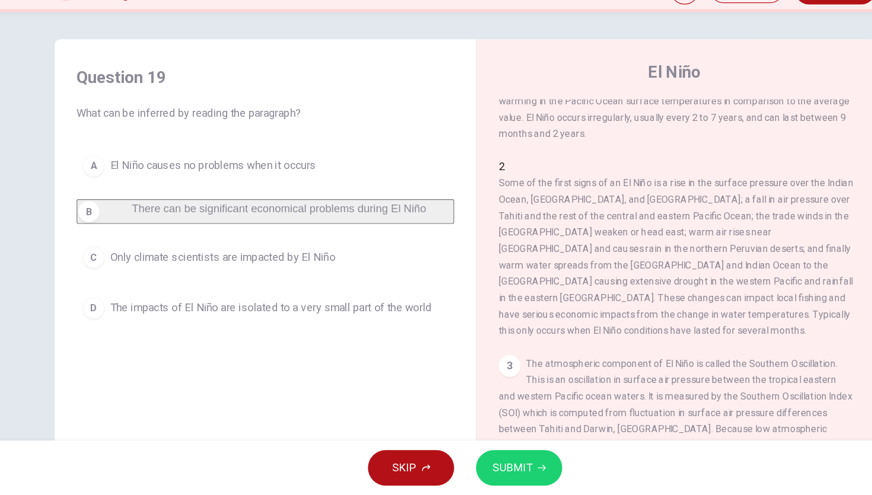
click at [491, 475] on span "SUBMIT" at bounding box center [477, 471] width 34 height 17
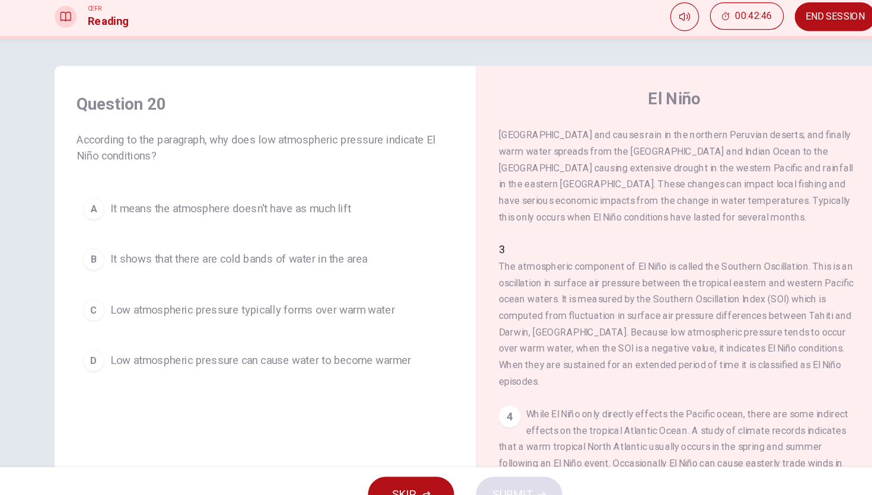
drag, startPoint x: 594, startPoint y: 285, endPoint x: 632, endPoint y: 284, distance: 37.4
click at [632, 284] on span "The atmospheric component of El Niño is called the Southern Oscillation. This i…" at bounding box center [619, 323] width 308 height 109
drag, startPoint x: 630, startPoint y: 284, endPoint x: 592, endPoint y: 283, distance: 38.0
click at [592, 283] on span "The atmospheric component of El Niño is called the Southern Oscillation. This i…" at bounding box center [619, 323] width 308 height 109
drag, startPoint x: 721, startPoint y: 314, endPoint x: 684, endPoint y: 315, distance: 37.4
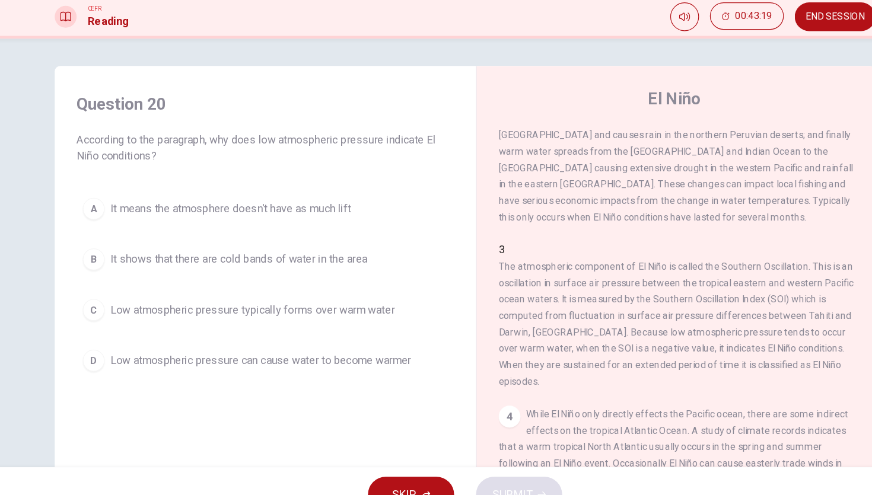
click at [684, 315] on span "The atmospheric component of El Niño is called the Southern Oscillation. This i…" at bounding box center [619, 323] width 308 height 109
click at [273, 307] on span "Low atmospheric pressure typically forms over warm water" at bounding box center [251, 311] width 247 height 14
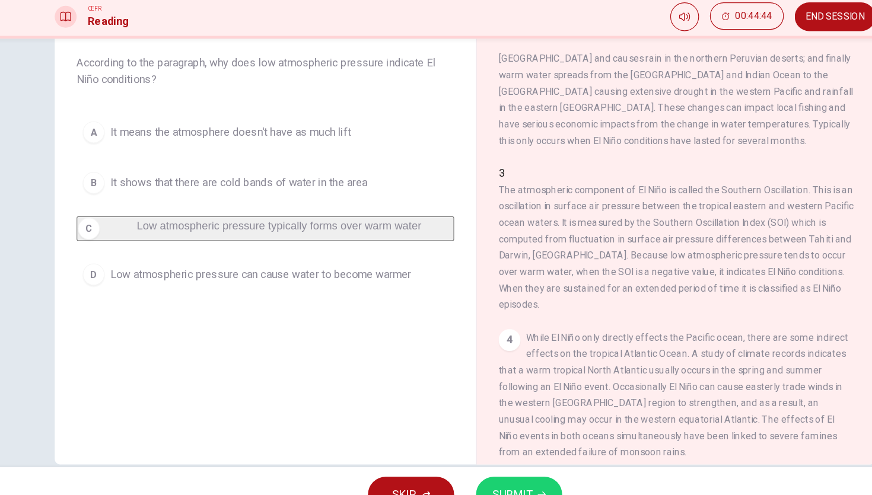
scroll to position [68, 0]
click at [474, 463] on span "SUBMIT" at bounding box center [477, 471] width 34 height 17
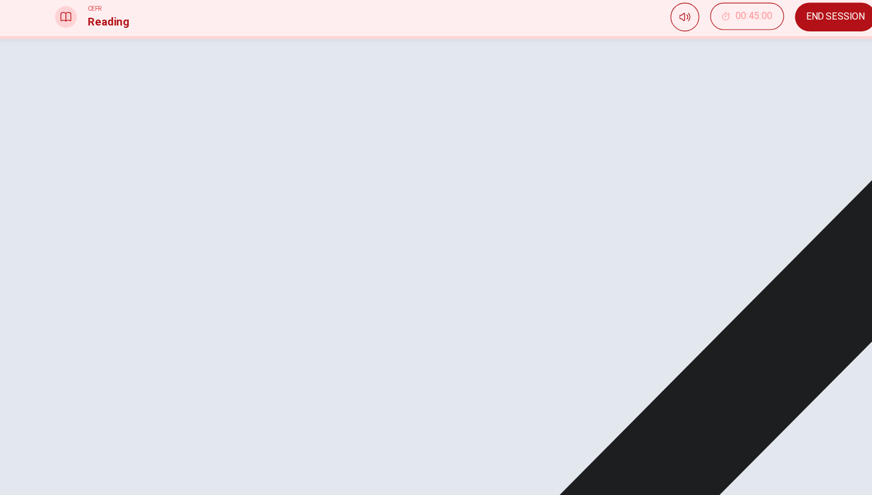
scroll to position [88, 0]
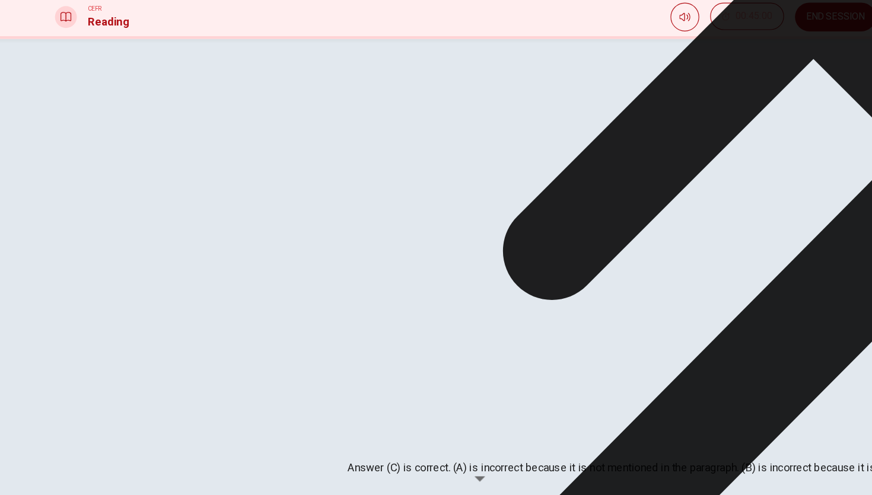
click at [549, 303] on icon at bounding box center [738, 33] width 539 height 539
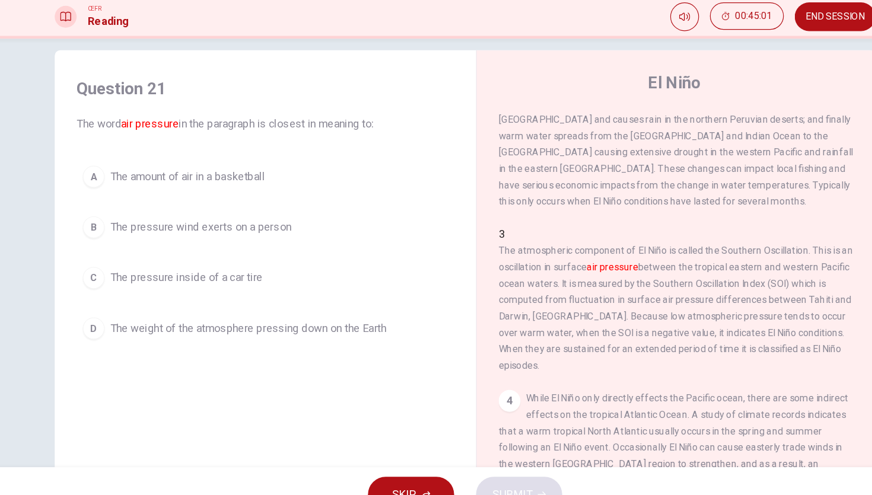
scroll to position [7, 0]
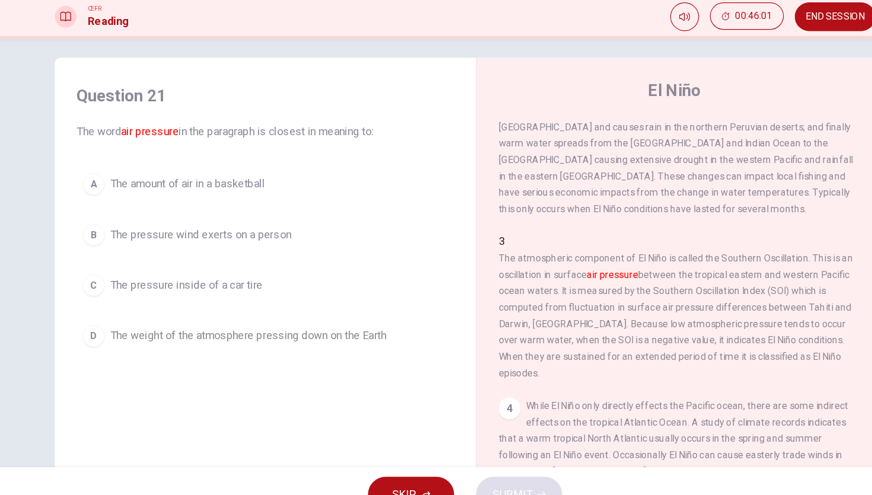
click at [327, 329] on span "The weight of the atmosphere pressing down on the Earth" at bounding box center [248, 334] width 240 height 14
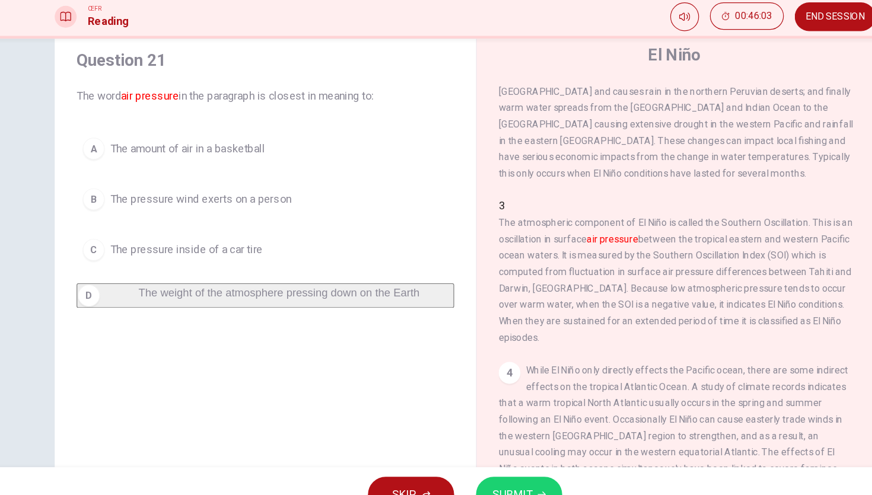
scroll to position [42, 0]
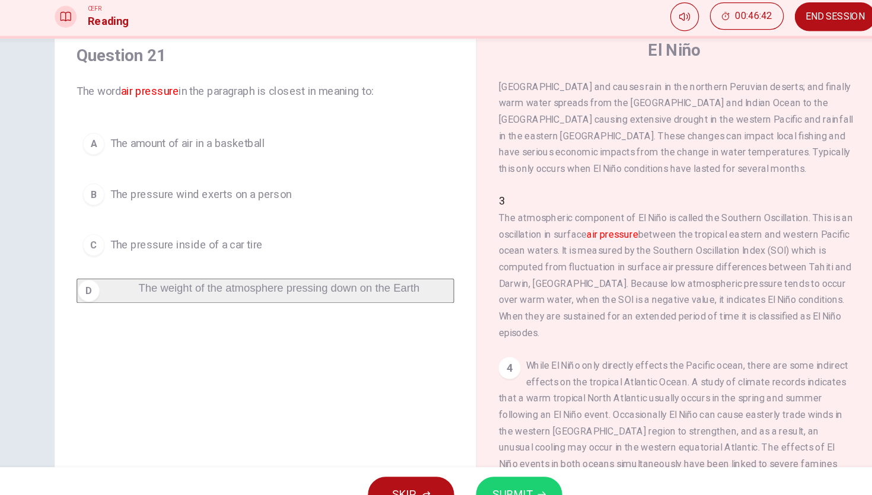
click at [486, 463] on button "SUBMIT" at bounding box center [482, 471] width 75 height 31
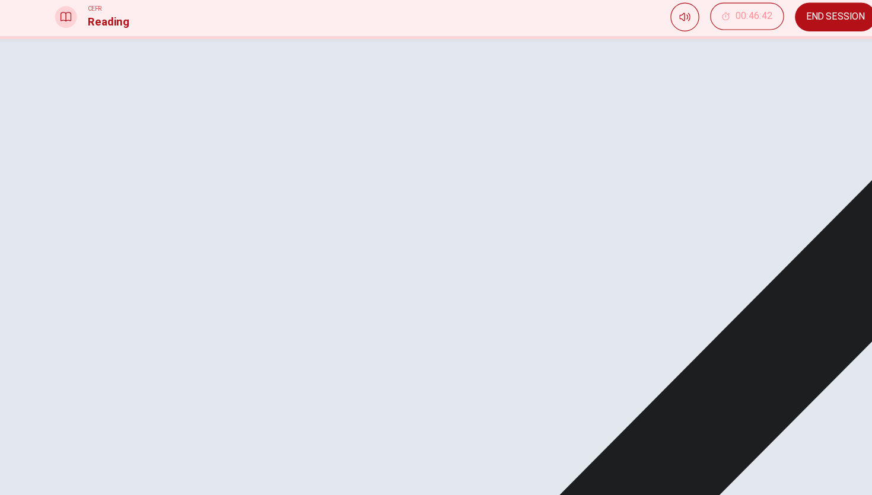
scroll to position [88, 0]
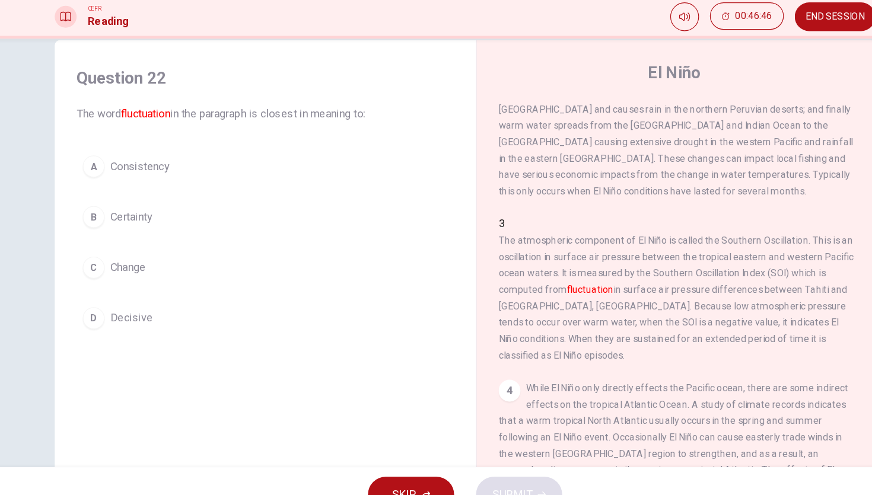
scroll to position [23, 0]
click at [145, 276] on span "Change" at bounding box center [143, 275] width 31 height 14
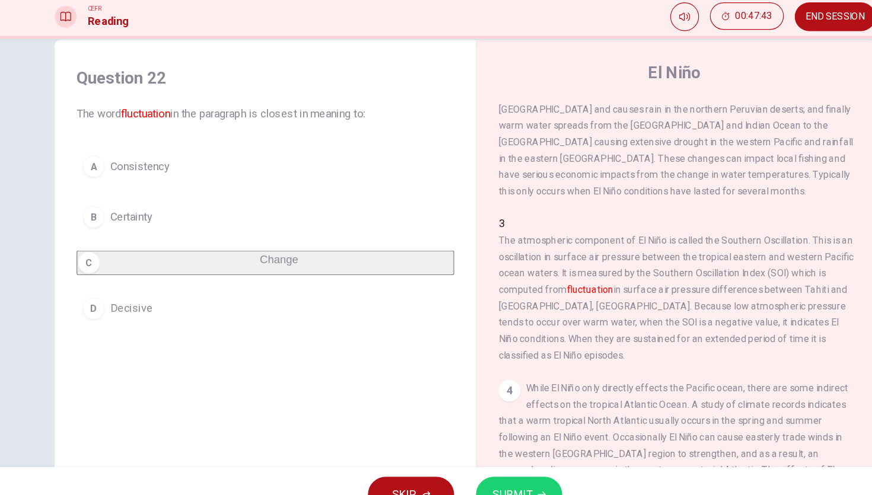
scroll to position [77, 0]
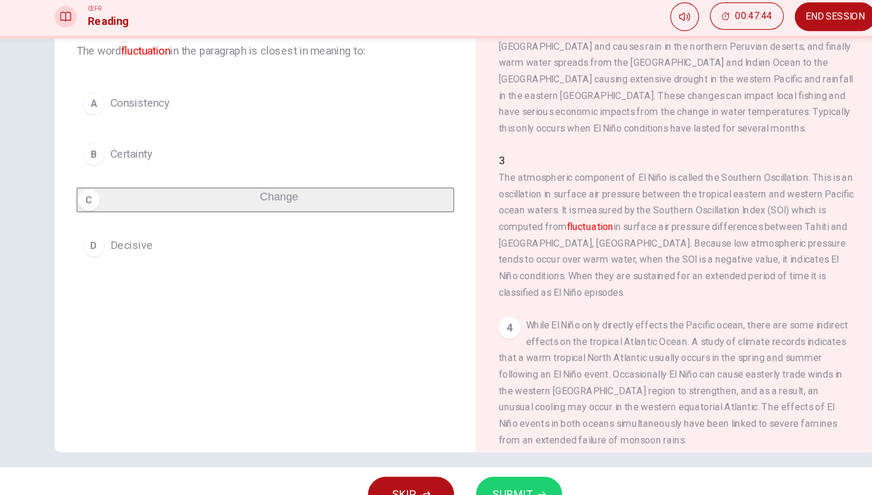
click at [464, 460] on button "SUBMIT" at bounding box center [482, 471] width 75 height 31
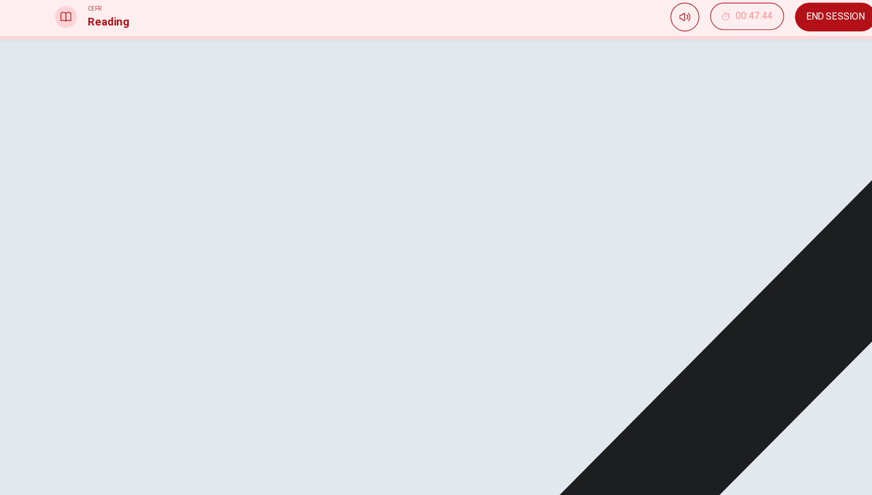
scroll to position [74, 0]
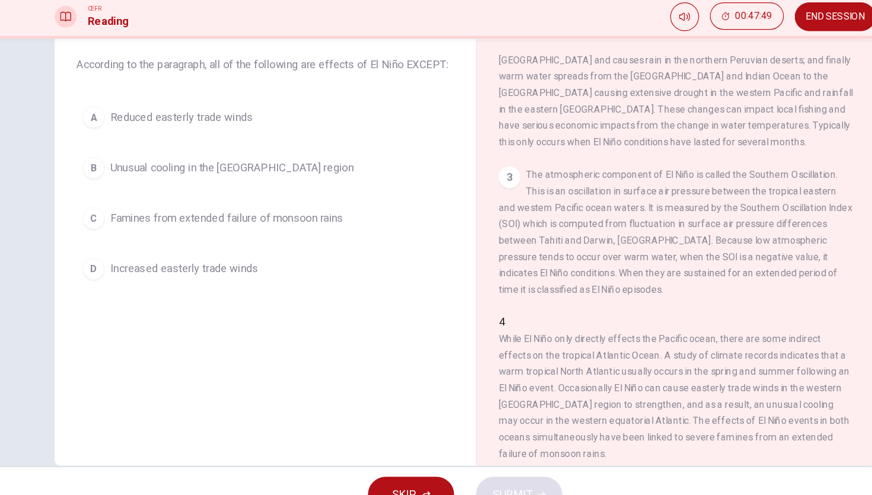
scroll to position [65, 0]
drag, startPoint x: 390, startPoint y: 101, endPoint x: 418, endPoint y: 98, distance: 28.6
click at [418, 98] on span "According to the paragraph, all of the following are effects of El Niño EXCEPT:" at bounding box center [262, 98] width 327 height 14
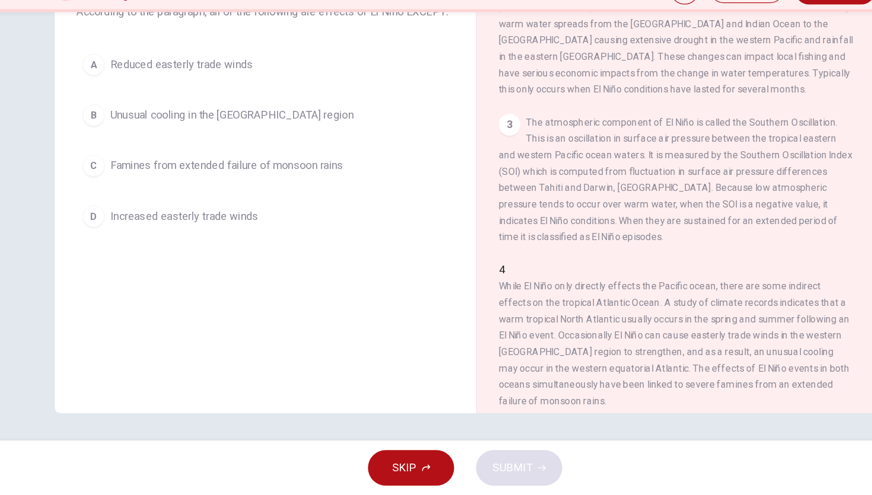
click at [215, 127] on span "Reduced easterly trade winds" at bounding box center [190, 121] width 124 height 14
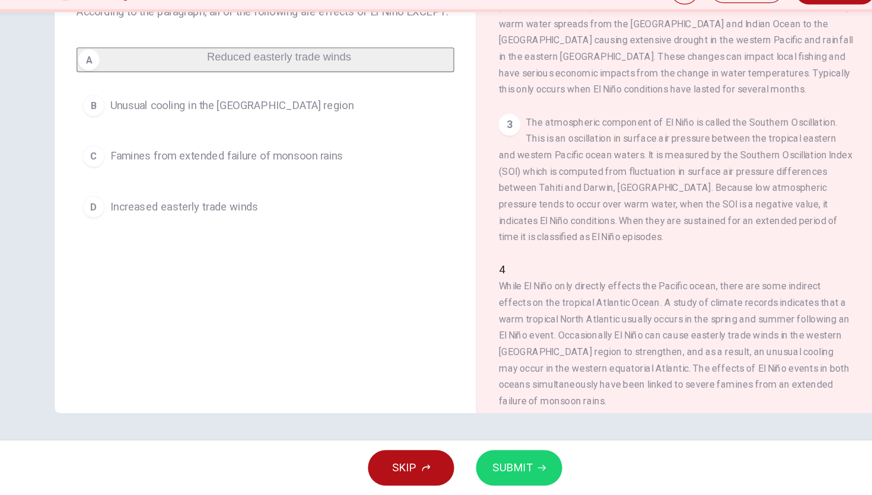
click at [483, 477] on span "SUBMIT" at bounding box center [477, 471] width 34 height 17
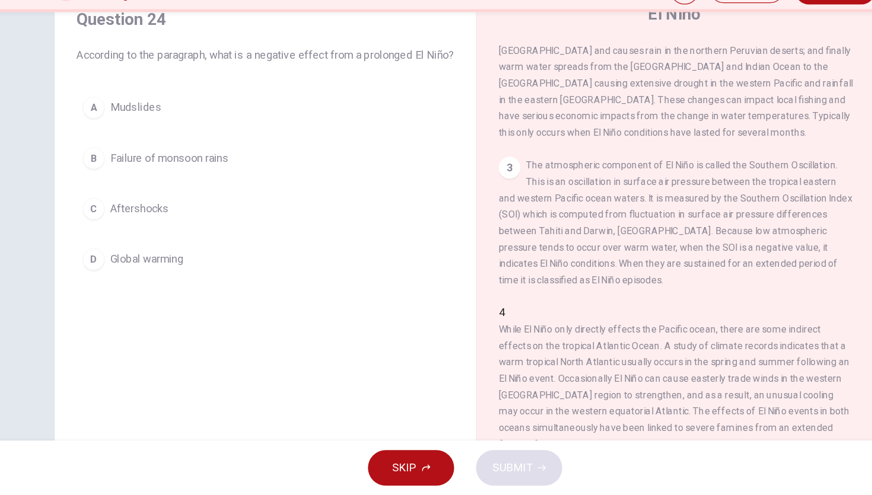
scroll to position [44, 0]
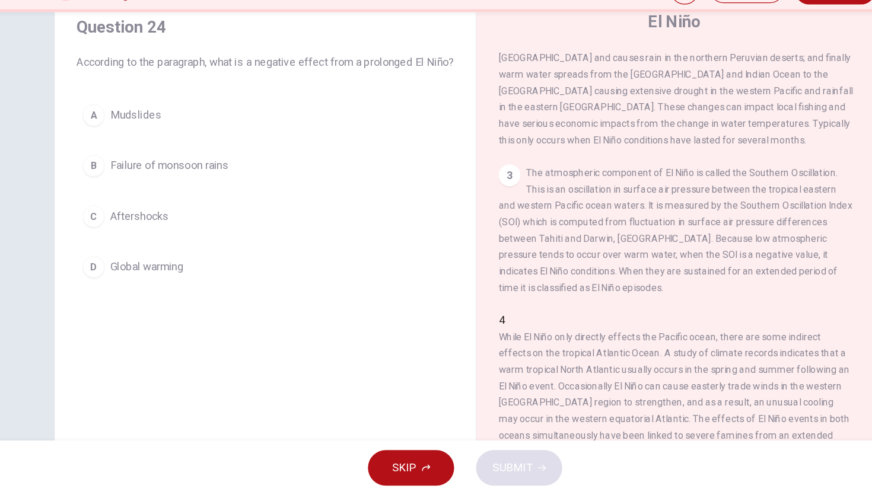
click at [391, 114] on span "According to the paragraph, what is a negative effect from a prolonged El Niño?" at bounding box center [262, 120] width 327 height 14
click at [207, 217] on span "Failure of monsoon rains" at bounding box center [179, 209] width 103 height 14
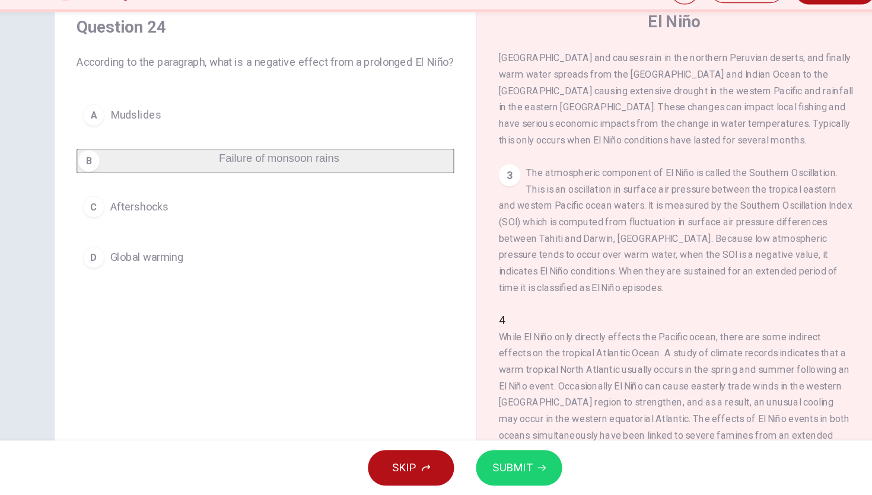
click at [470, 475] on span "SUBMIT" at bounding box center [477, 471] width 34 height 17
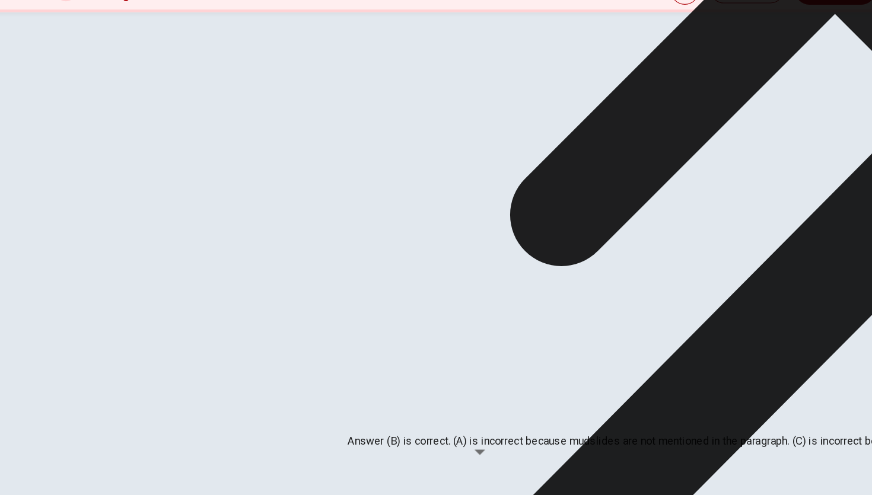
click at [547, 374] on icon at bounding box center [756, 14] width 845 height 845
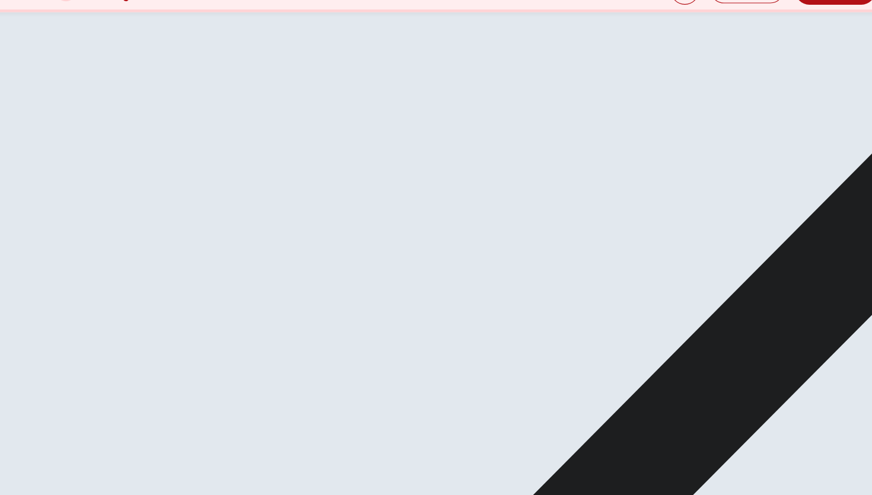
scroll to position [88, 0]
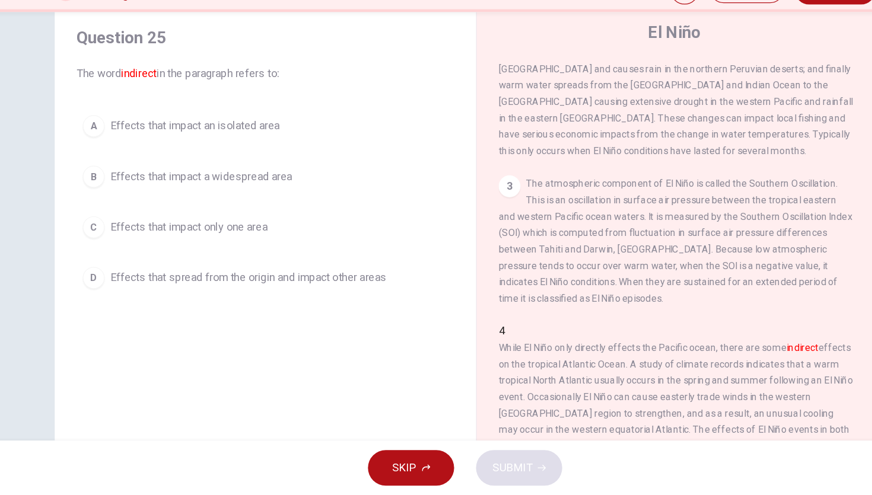
scroll to position [33, 0]
click at [333, 311] on span "Effects that spread from the origin and impact other areas" at bounding box center [248, 308] width 240 height 14
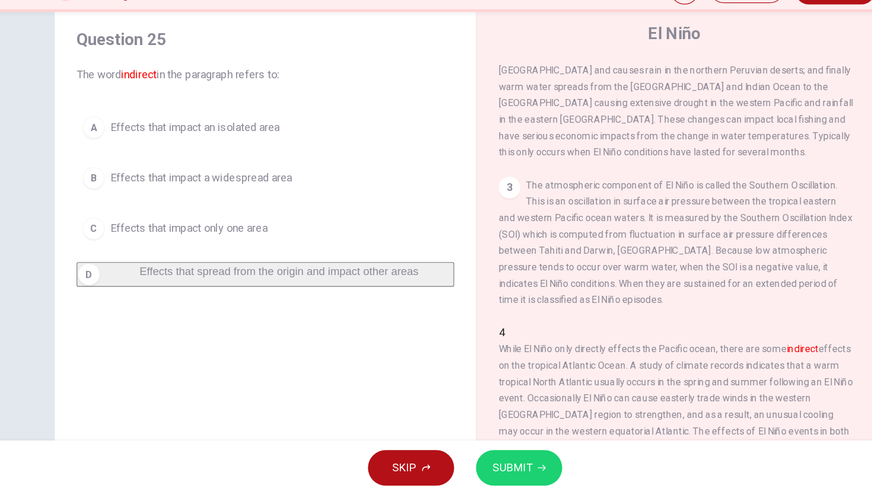
click at [467, 470] on span "SUBMIT" at bounding box center [477, 471] width 34 height 17
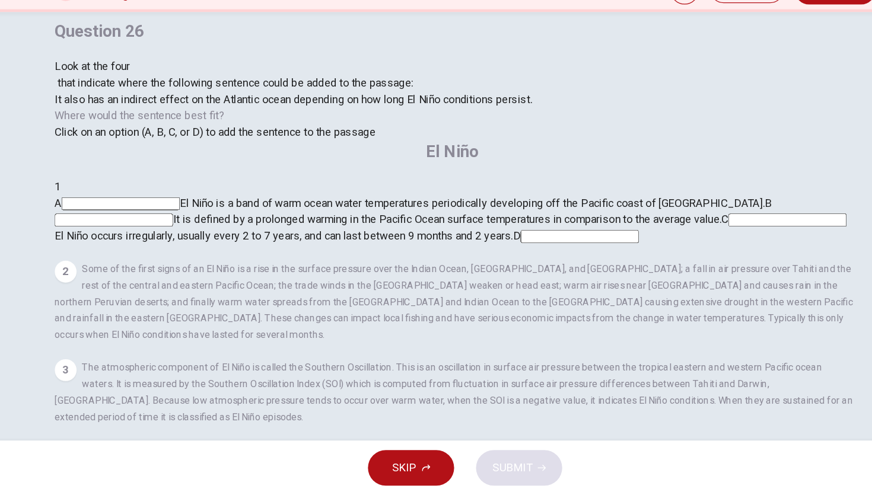
scroll to position [0, 0]
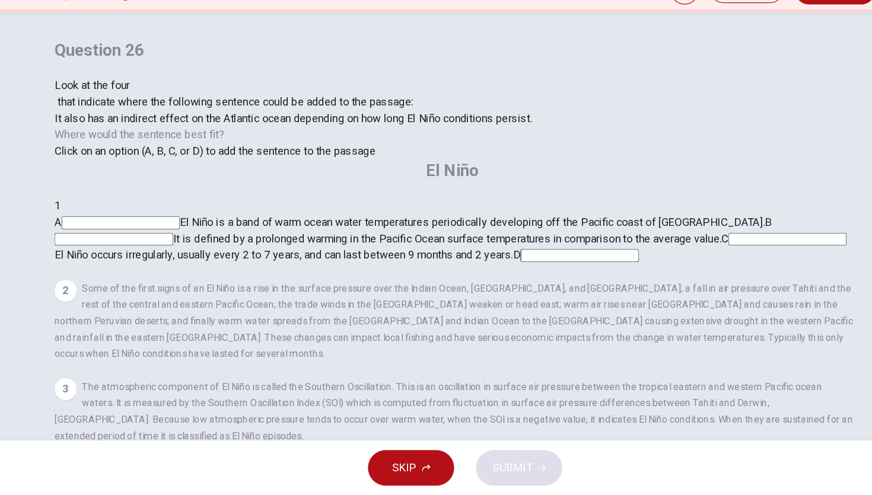
click at [319, 202] on span "Click on an option (A, B, C, or D) to add the sentence to the passage" at bounding box center [219, 196] width 278 height 11
click at [189, 253] on input at bounding box center [137, 258] width 103 height 11
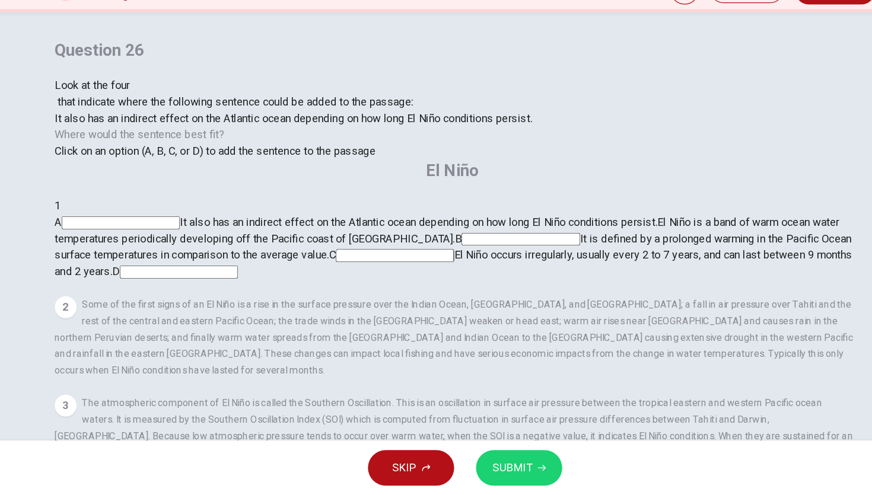
click at [427, 282] on input at bounding box center [375, 287] width 103 height 11
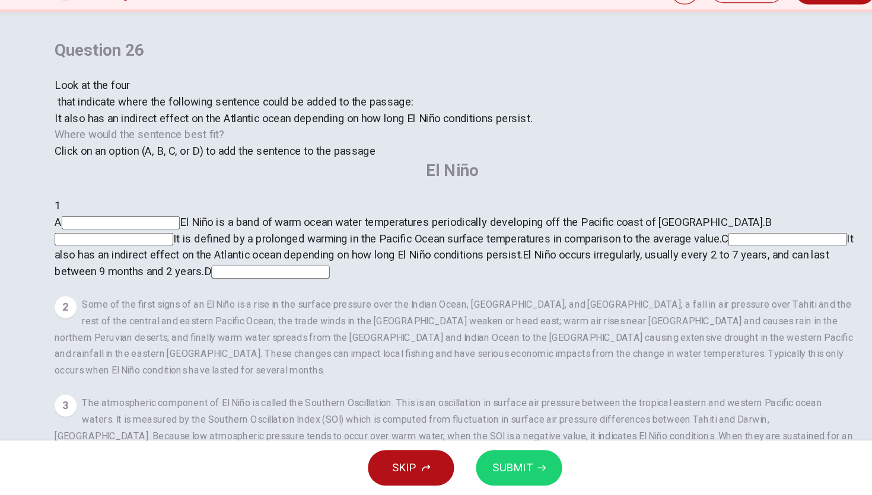
click at [189, 253] on input at bounding box center [137, 258] width 103 height 11
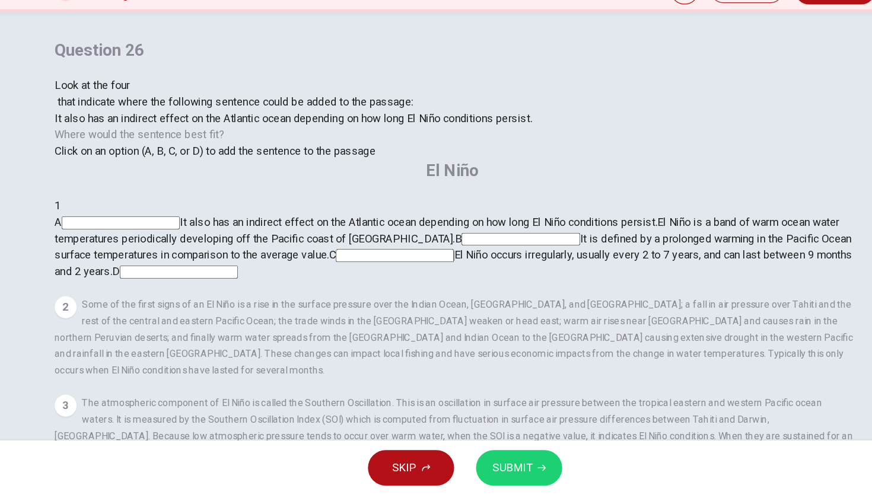
click at [536, 268] on input at bounding box center [484, 273] width 103 height 11
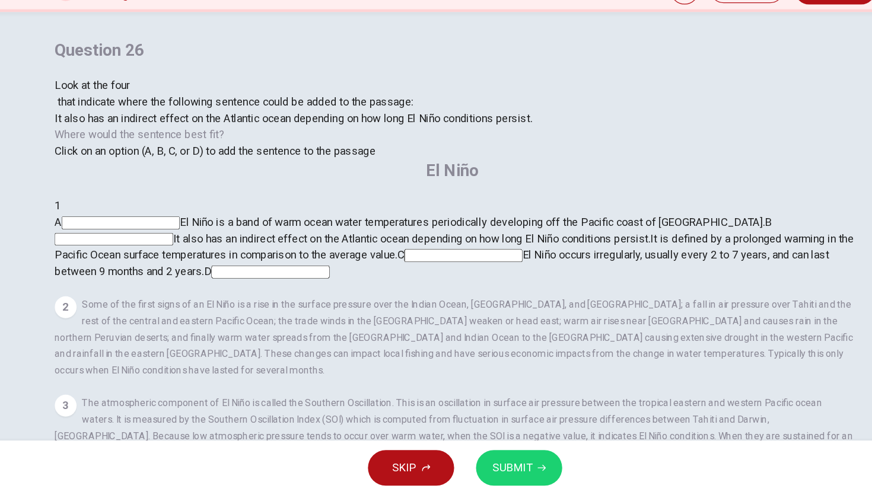
click at [319, 296] on input at bounding box center [267, 301] width 103 height 11
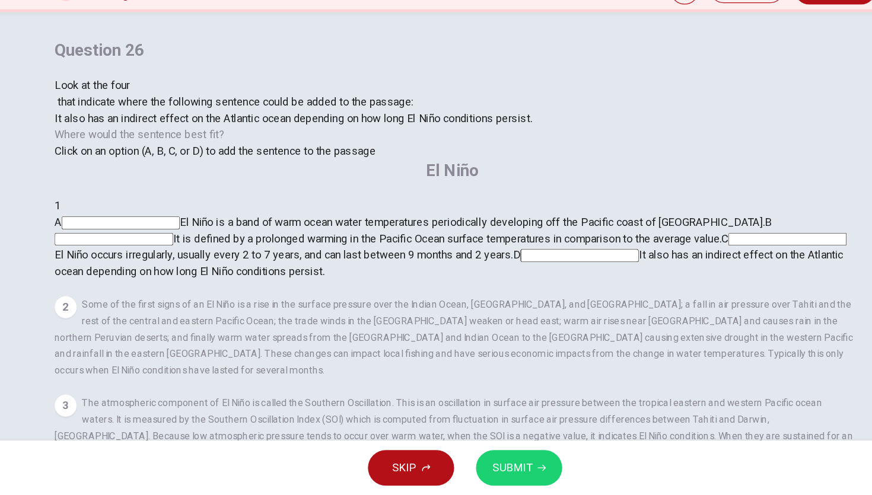
click at [664, 268] on input at bounding box center [715, 273] width 103 height 11
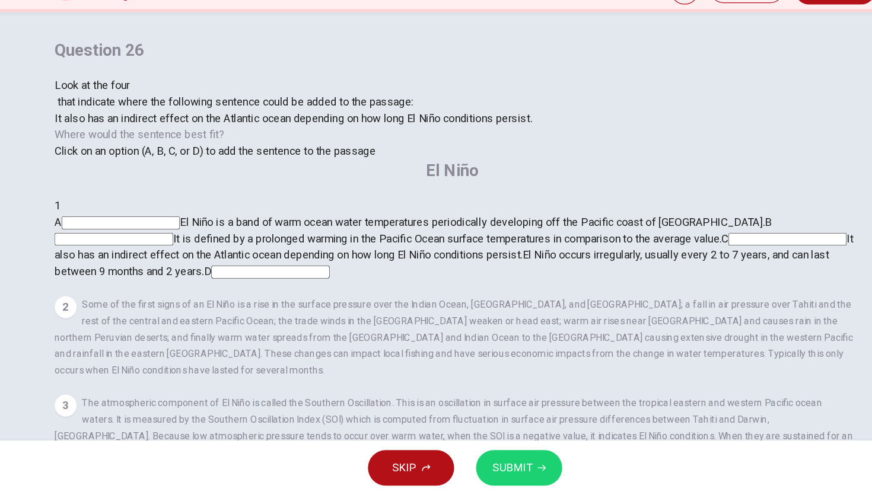
click at [319, 296] on input at bounding box center [267, 301] width 103 height 11
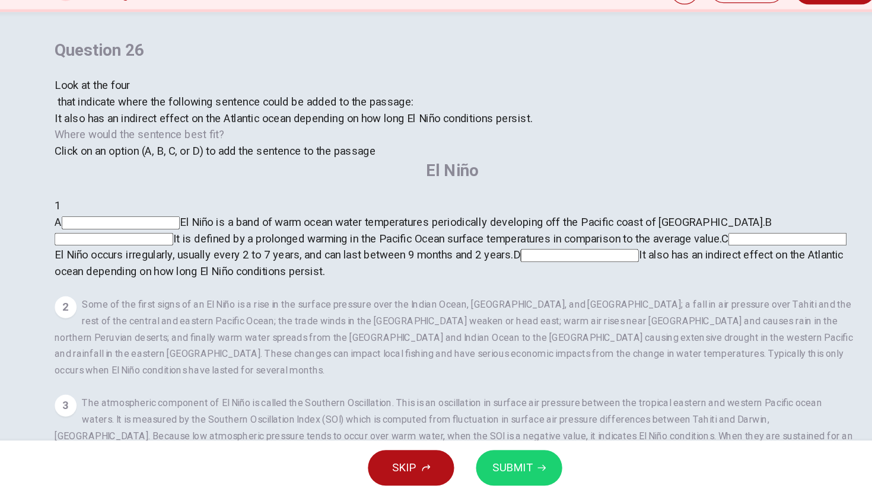
click at [471, 475] on span "SUBMIT" at bounding box center [477, 471] width 34 height 17
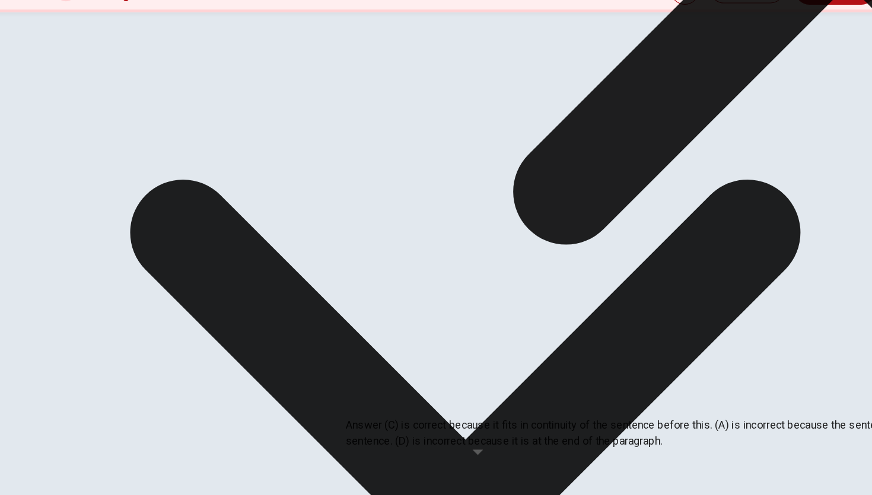
click at [558, 325] on span "Some of the first signs of an El Niño is a rise in the surface pressure over th…" at bounding box center [426, 358] width 692 height 66
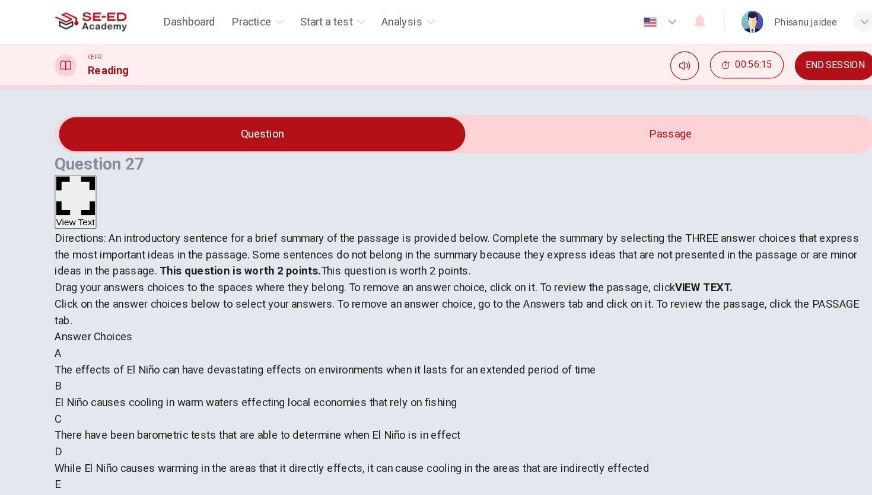
click at [116, 152] on button "View Text" at bounding box center [98, 175] width 36 height 47
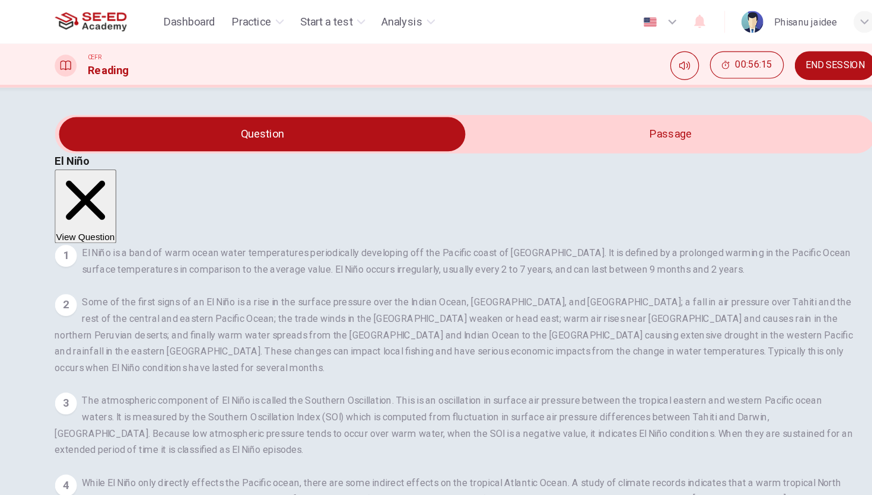
click at [133, 147] on button "View Question" at bounding box center [106, 179] width 53 height 64
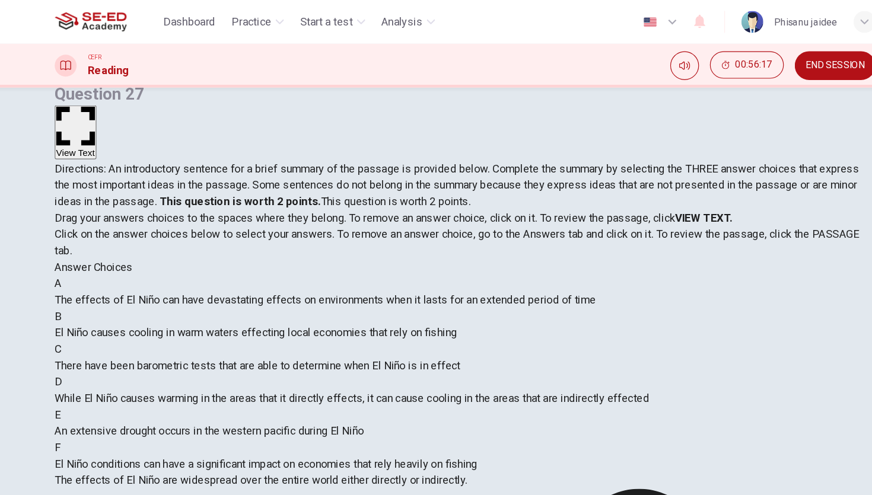
scroll to position [88, 0]
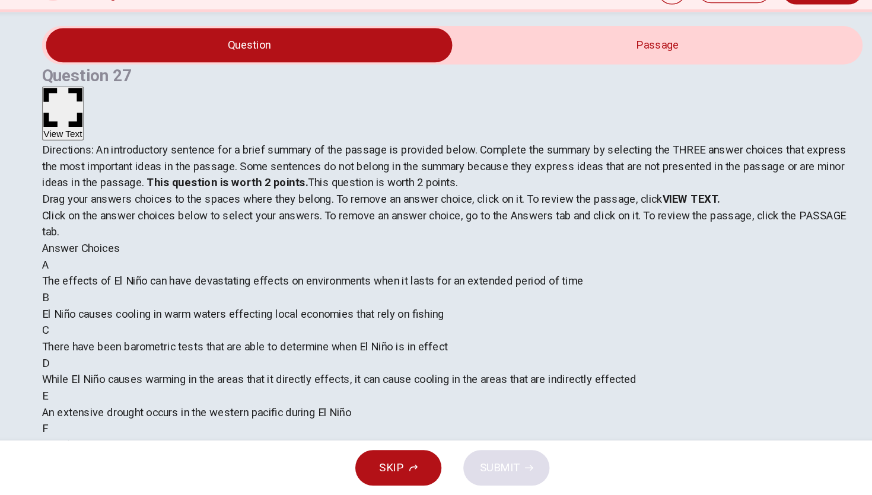
scroll to position [10, 0]
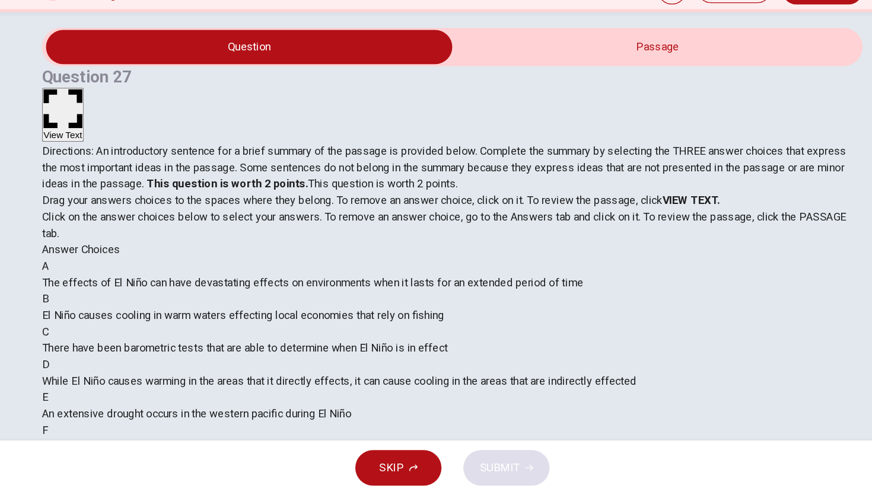
click at [333, 462] on span "The effects of El Niño are widespread over the entire world either directly or …" at bounding box center [259, 467] width 358 height 11
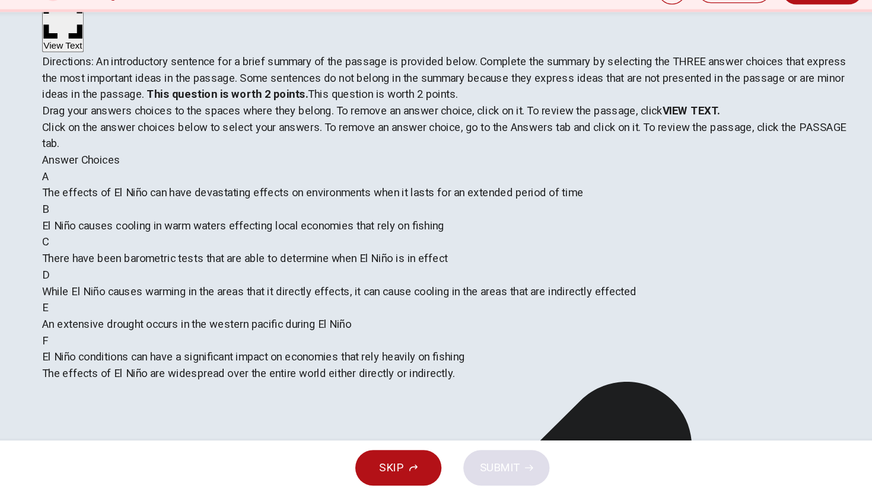
click at [227, 295] on span "There have been barometric tests that are able to determine when El Niño is in …" at bounding box center [256, 289] width 352 height 11
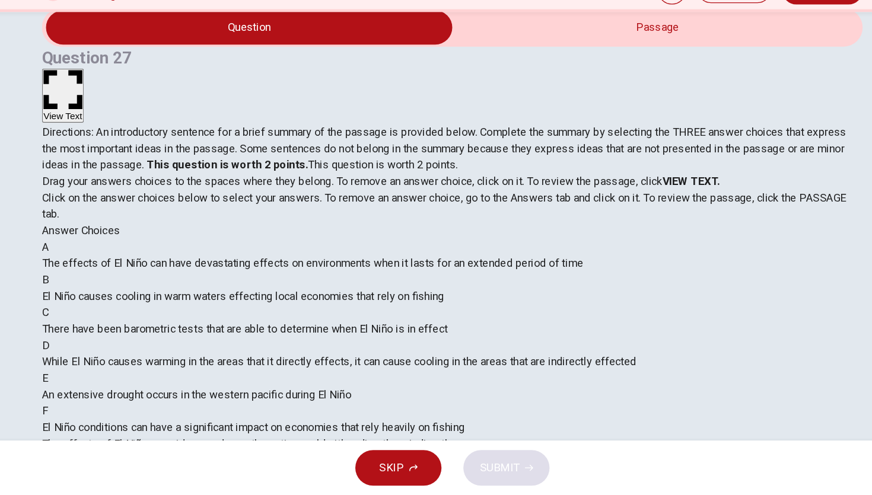
scroll to position [0, 0]
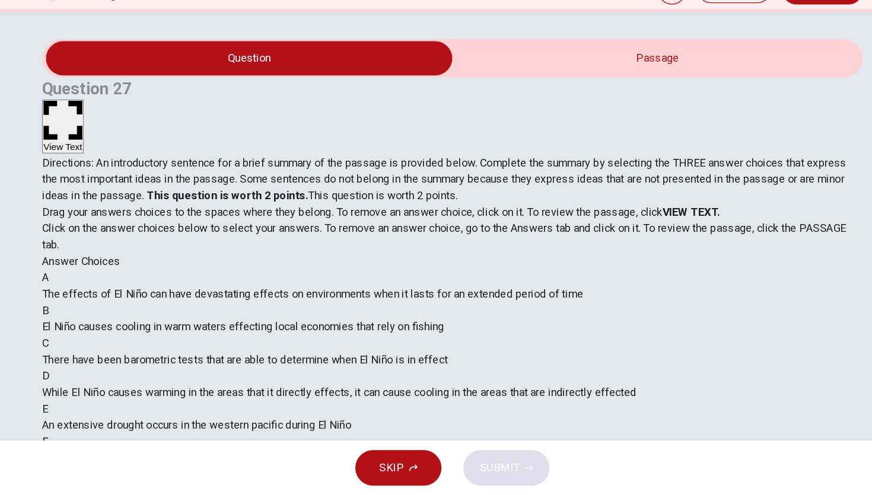
click at [125, 314] on div "A" at bounding box center [436, 307] width 712 height 14
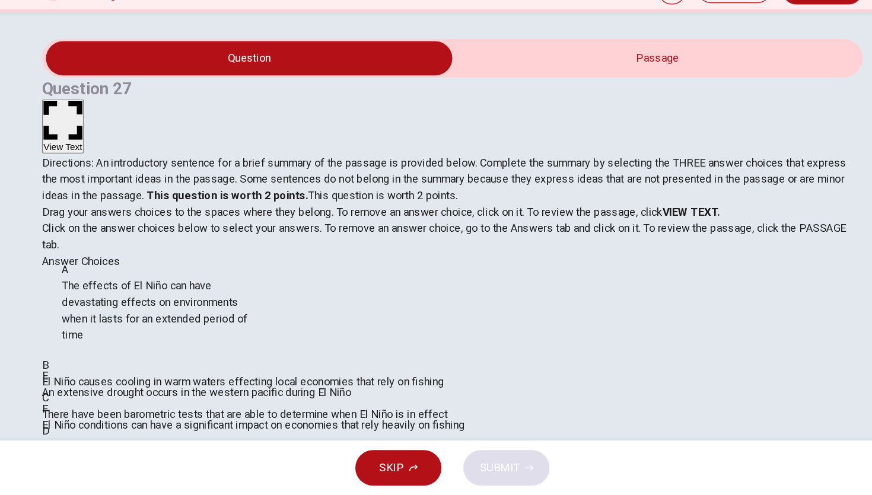
drag, startPoint x: 125, startPoint y: 347, endPoint x: 116, endPoint y: 355, distance: 12.2
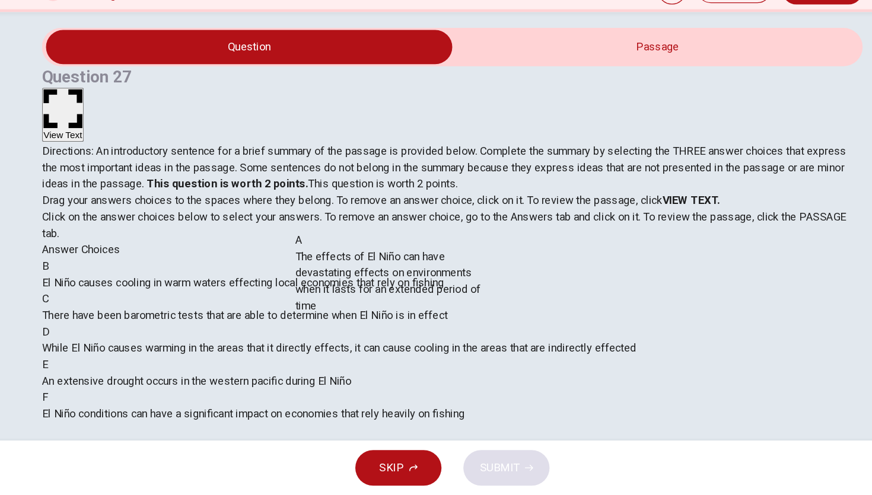
drag, startPoint x: 193, startPoint y: 336, endPoint x: 394, endPoint y: 315, distance: 202.8
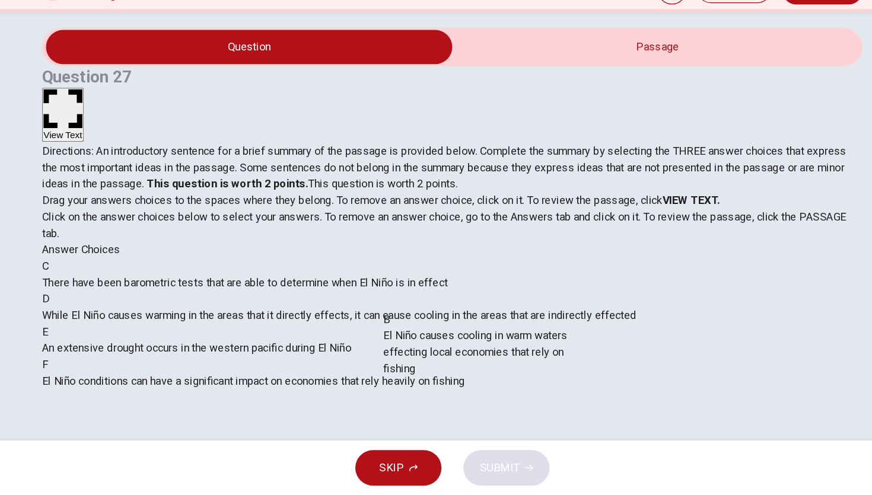
drag, startPoint x: 199, startPoint y: 321, endPoint x: 485, endPoint y: 367, distance: 289.6
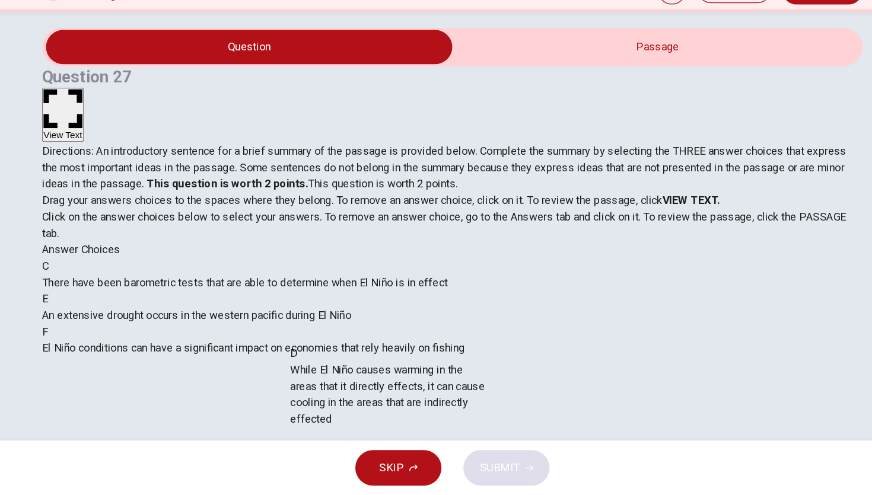
drag, startPoint x: 222, startPoint y: 401, endPoint x: 423, endPoint y: 401, distance: 200.5
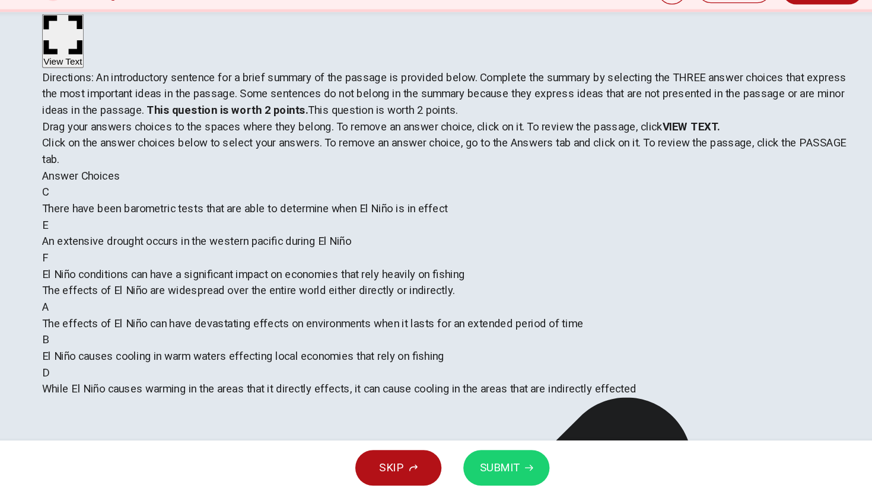
scroll to position [77, 0]
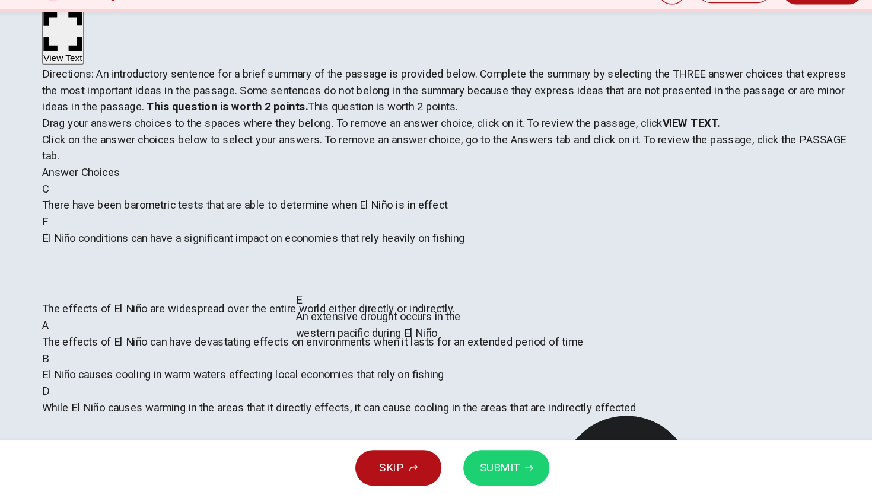
drag, startPoint x: 238, startPoint y: 328, endPoint x: 448, endPoint y: 350, distance: 210.5
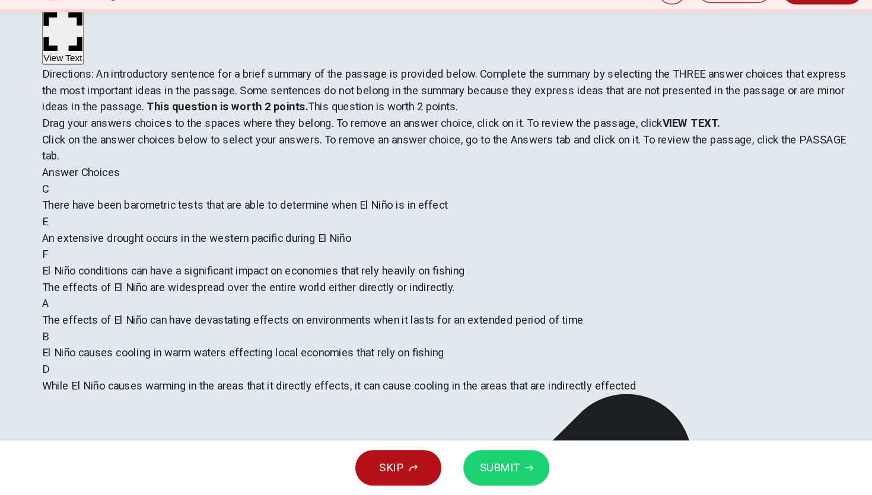
click at [319, 379] on div "D" at bounding box center [436, 386] width 712 height 14
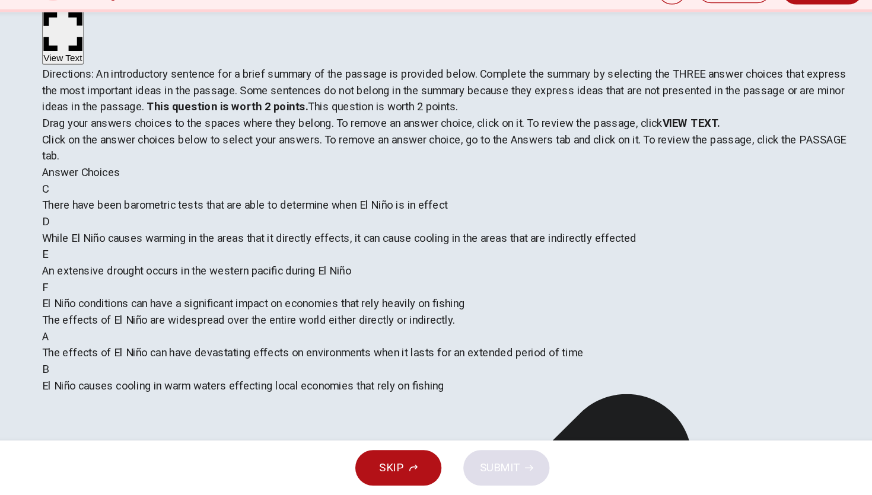
click at [319, 373] on div "A The effects of El Niño can have devastating effects on environments when it l…" at bounding box center [436, 379] width 712 height 57
click at [322, 379] on div "B" at bounding box center [436, 386] width 712 height 14
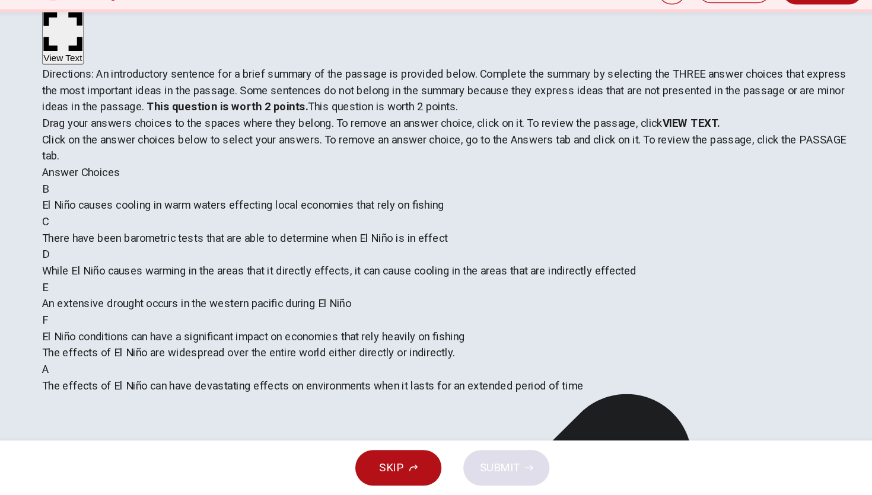
click at [322, 379] on div "A The effects of El Niño can have devastating effects on environments when it l…" at bounding box center [436, 393] width 712 height 28
click at [321, 379] on div "A" at bounding box center [436, 386] width 712 height 14
click at [321, 379] on div "A The effects of El Niño can have devastating effects on environments when it l…" at bounding box center [436, 393] width 712 height 28
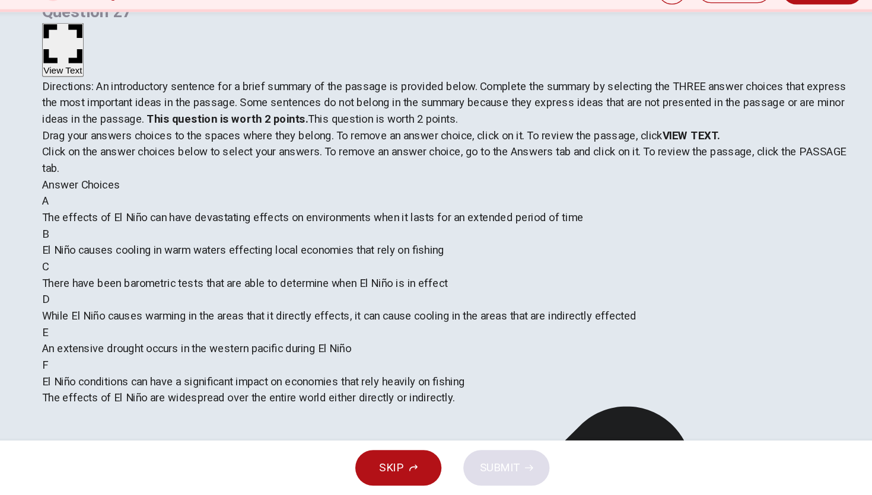
scroll to position [61, 0]
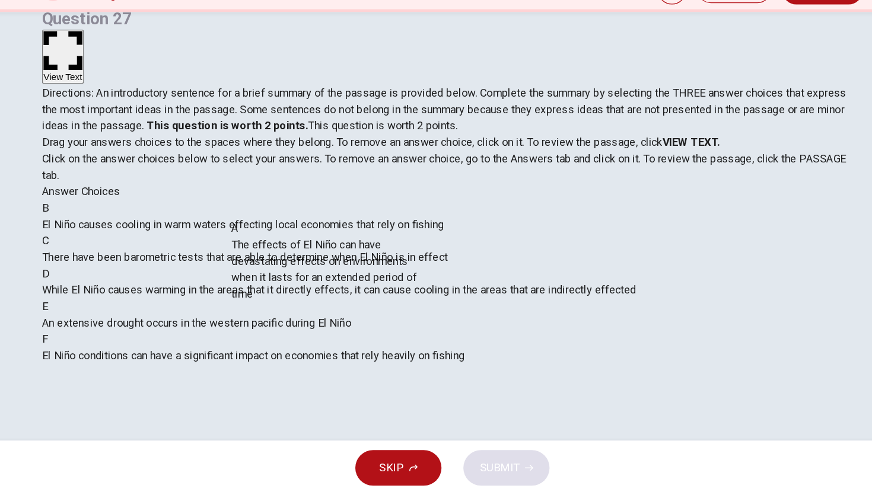
drag, startPoint x: 173, startPoint y: 282, endPoint x: 326, endPoint y: 295, distance: 154.2
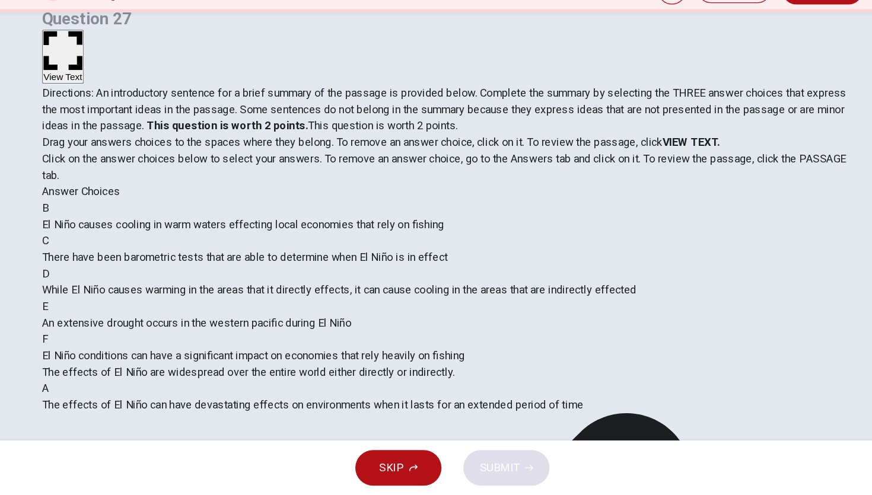
scroll to position [152, 0]
drag, startPoint x: 202, startPoint y: 351, endPoint x: 452, endPoint y: 351, distance: 250.3
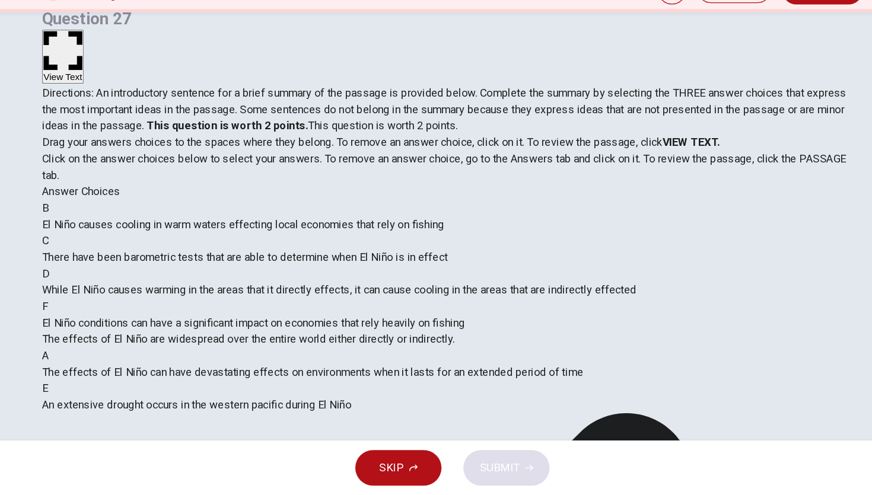
scroll to position [107, 0]
drag, startPoint x: 185, startPoint y: 403, endPoint x: 459, endPoint y: 399, distance: 273.5
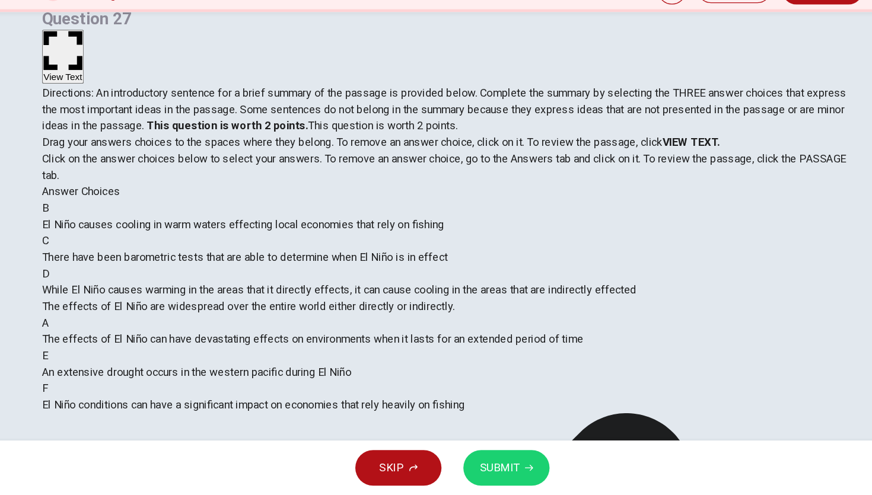
scroll to position [36, 0]
click at [495, 467] on button "SUBMIT" at bounding box center [482, 471] width 75 height 31
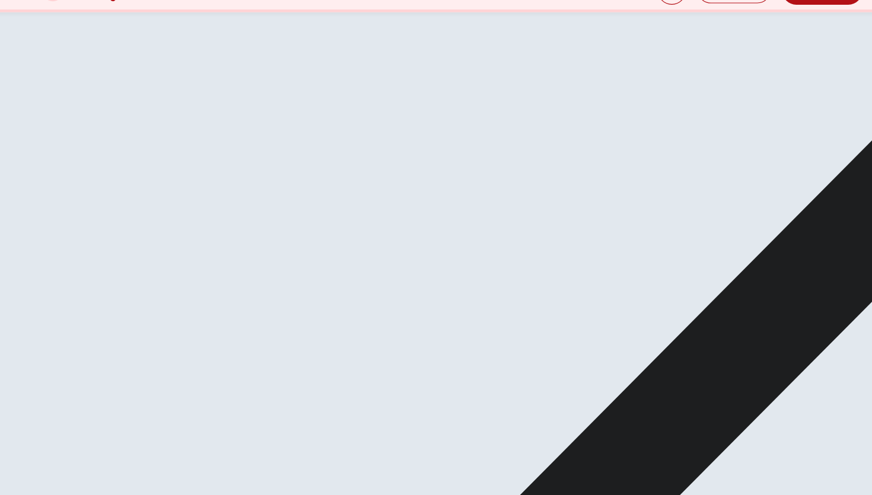
scroll to position [39, 0]
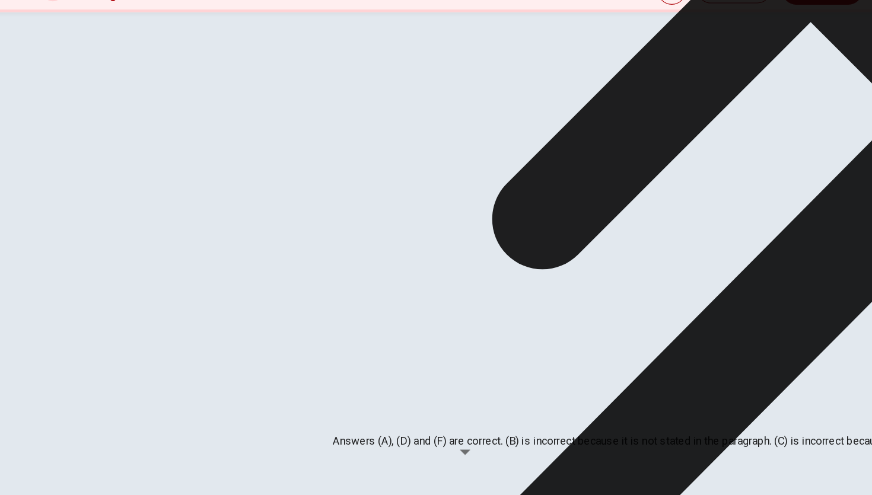
click at [546, 370] on div "Explanation Answers (A), (D) and (F) are correct. (B) is incorrect because it i…" at bounding box center [747, 18] width 829 height 876
click at [546, 299] on icon at bounding box center [746, 23] width 552 height 552
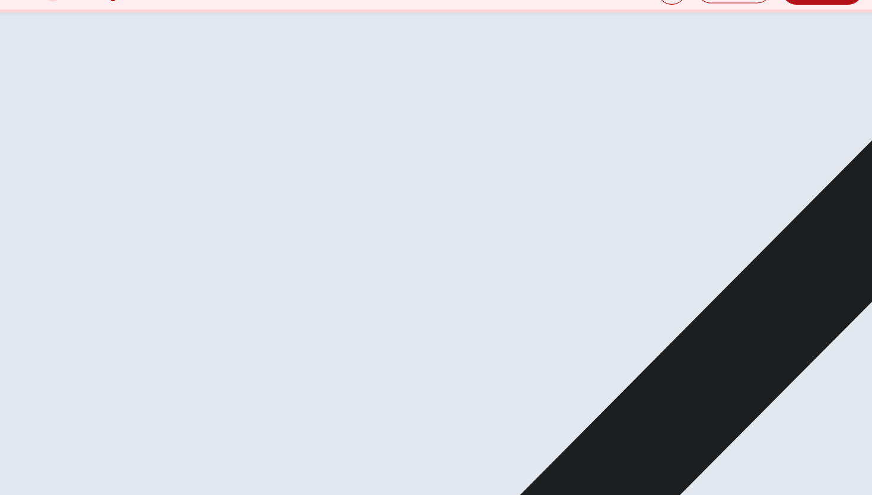
scroll to position [88, 0]
click at [409, 384] on span "El Niño conditions can have a significant impact on economies that rely heavily…" at bounding box center [263, 389] width 367 height 11
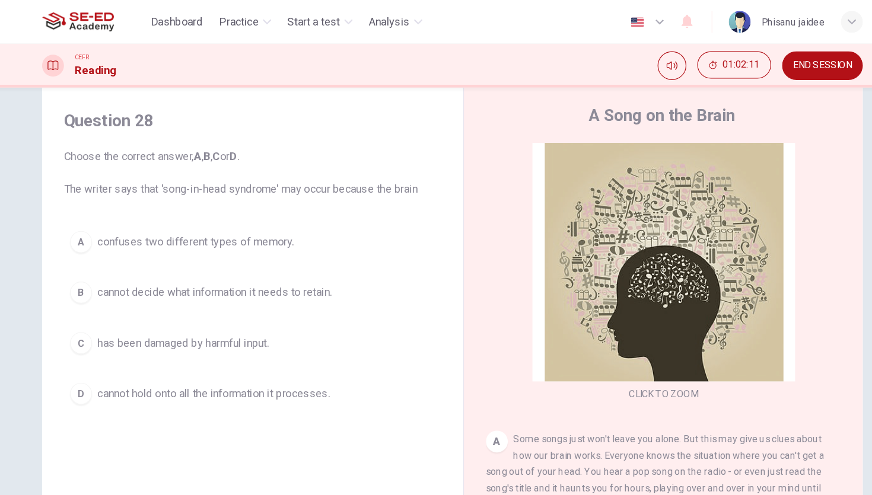
scroll to position [0, 0]
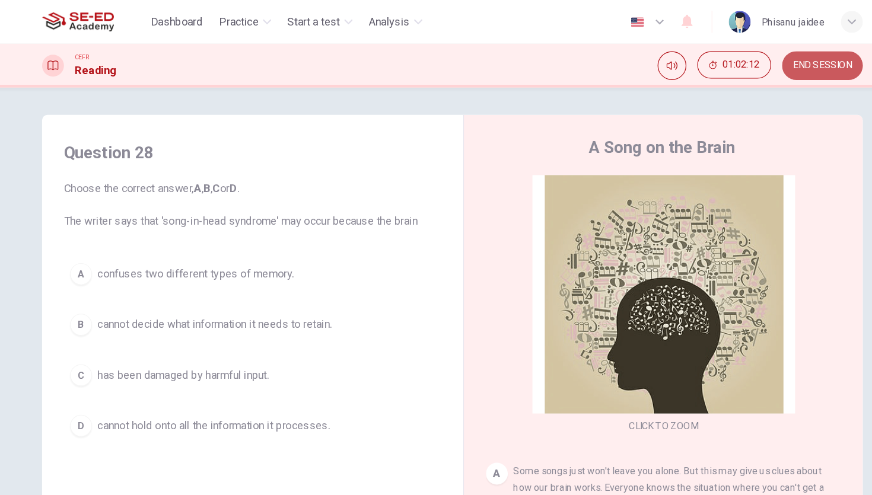
click at [744, 55] on span "END SESSION" at bounding box center [756, 56] width 51 height 9
